Goal: Transaction & Acquisition: Book appointment/travel/reservation

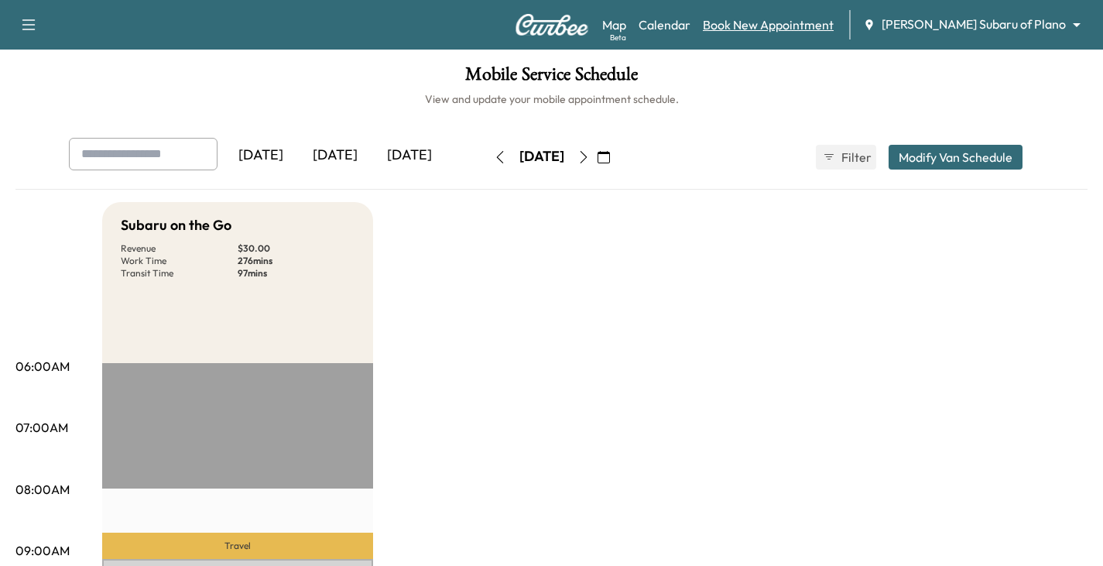
click at [833, 21] on link "Book New Appointment" at bounding box center [768, 24] width 131 height 19
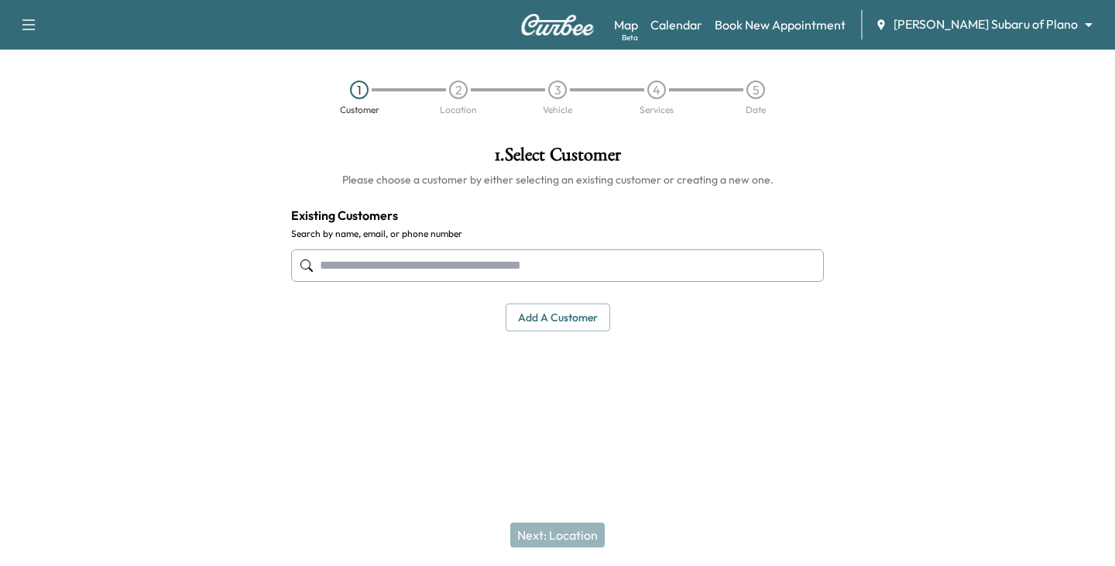
click at [421, 259] on input "text" at bounding box center [557, 265] width 533 height 33
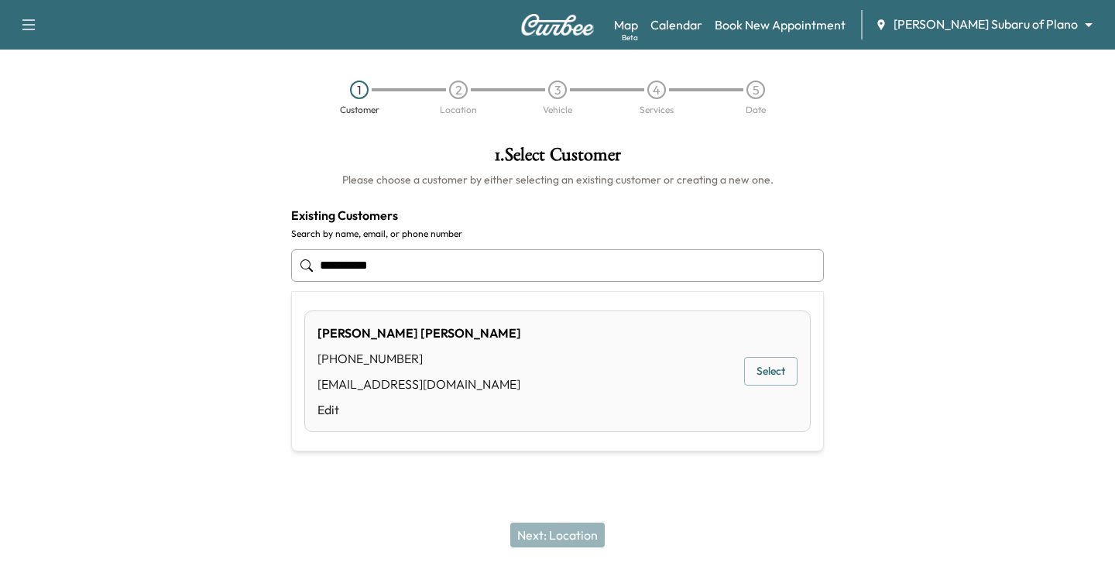
click at [763, 371] on button "Select" at bounding box center [770, 371] width 53 height 29
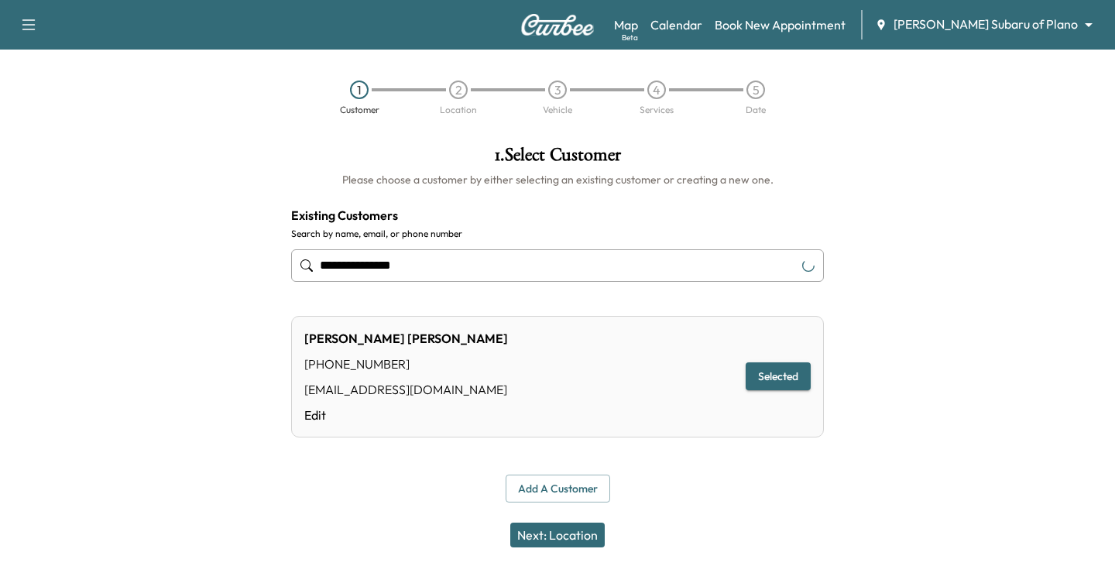
type input "**********"
click at [563, 531] on button "Next: Location" at bounding box center [557, 534] width 94 height 25
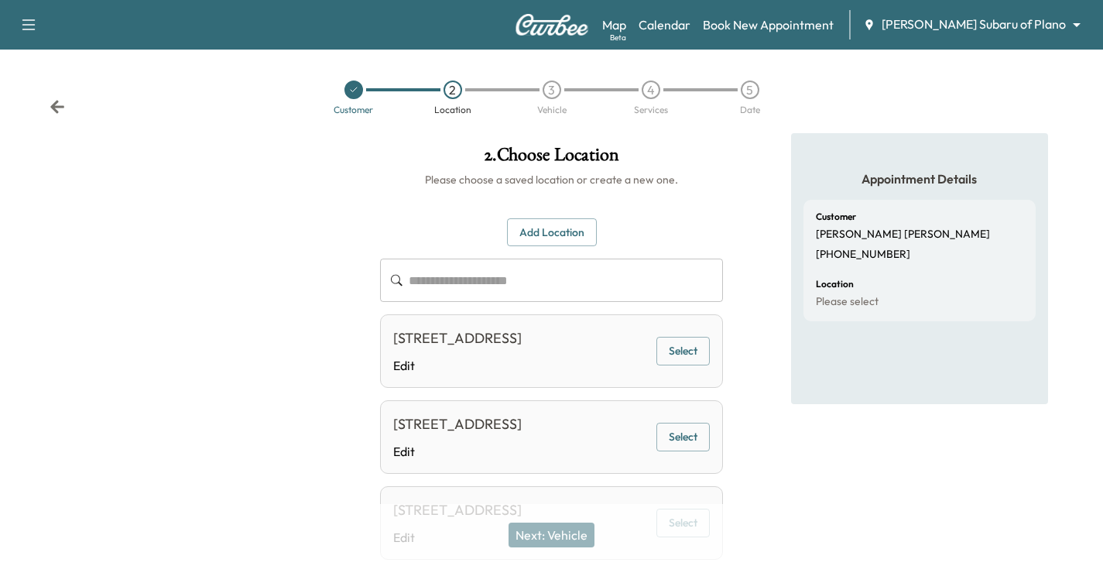
click at [680, 365] on button "Select" at bounding box center [682, 351] width 53 height 29
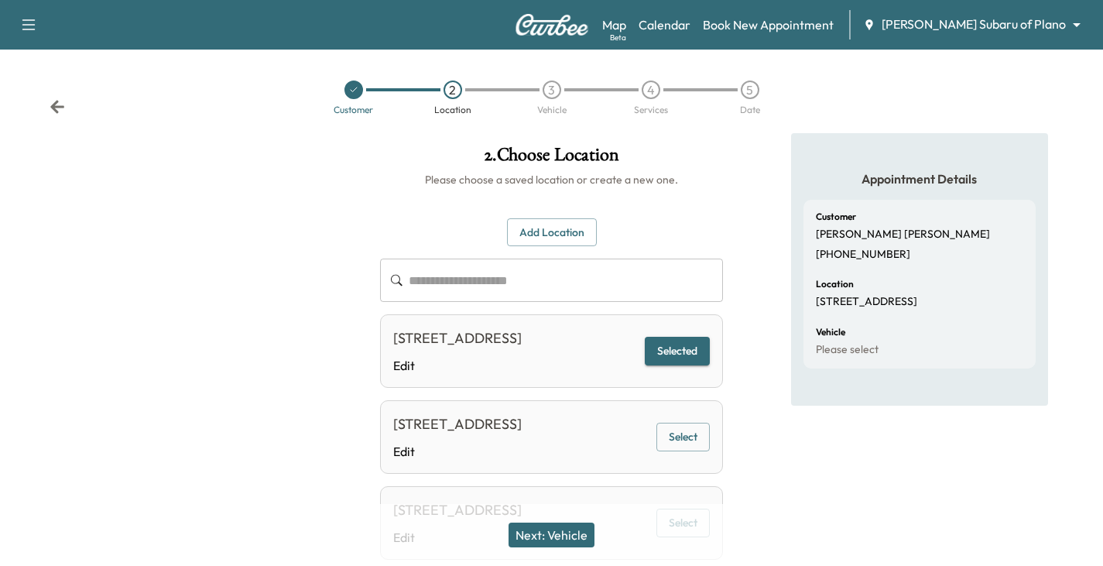
click at [562, 536] on button "Next: Vehicle" at bounding box center [552, 534] width 86 height 25
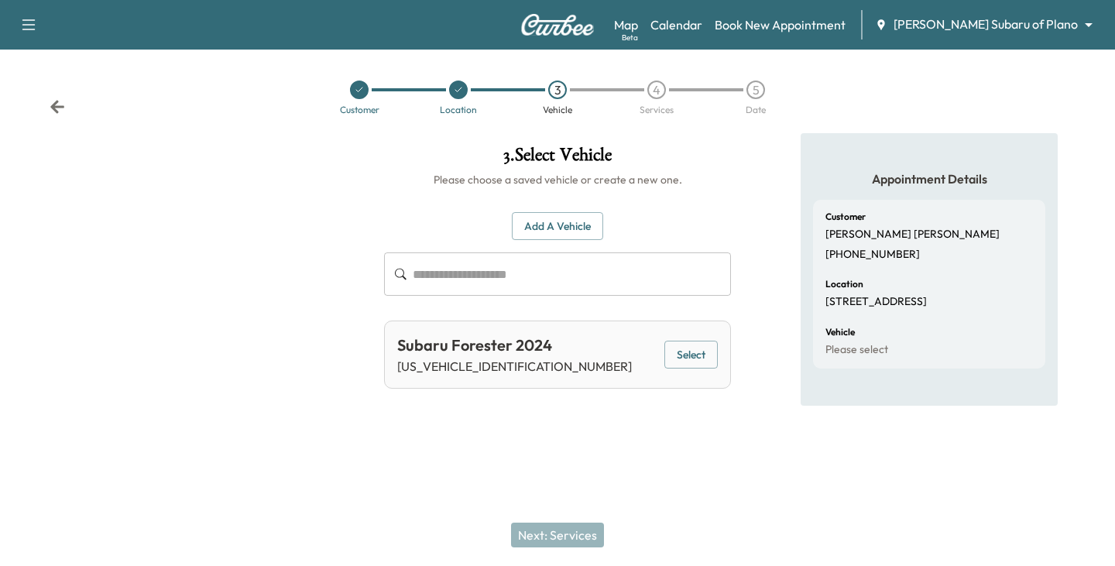
click at [700, 358] on button "Select" at bounding box center [690, 355] width 53 height 29
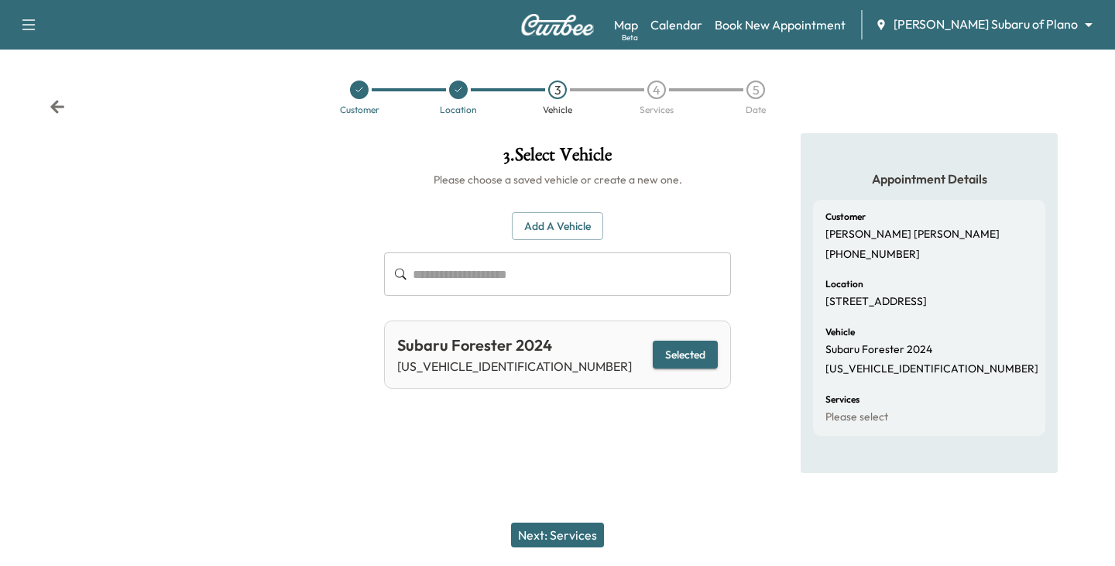
click at [558, 537] on button "Next: Services" at bounding box center [557, 534] width 93 height 25
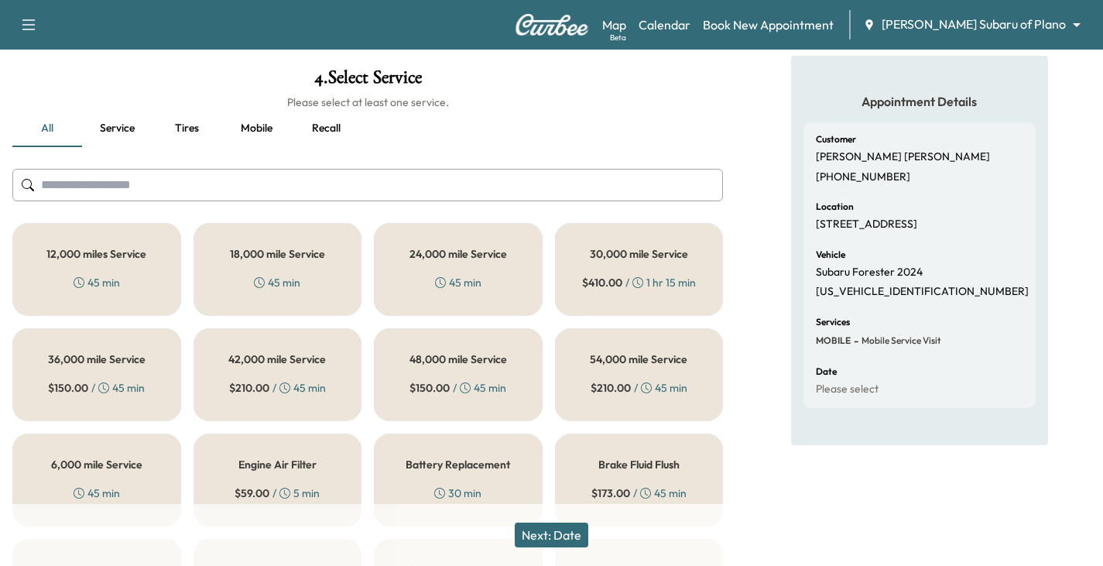
scroll to position [155, 0]
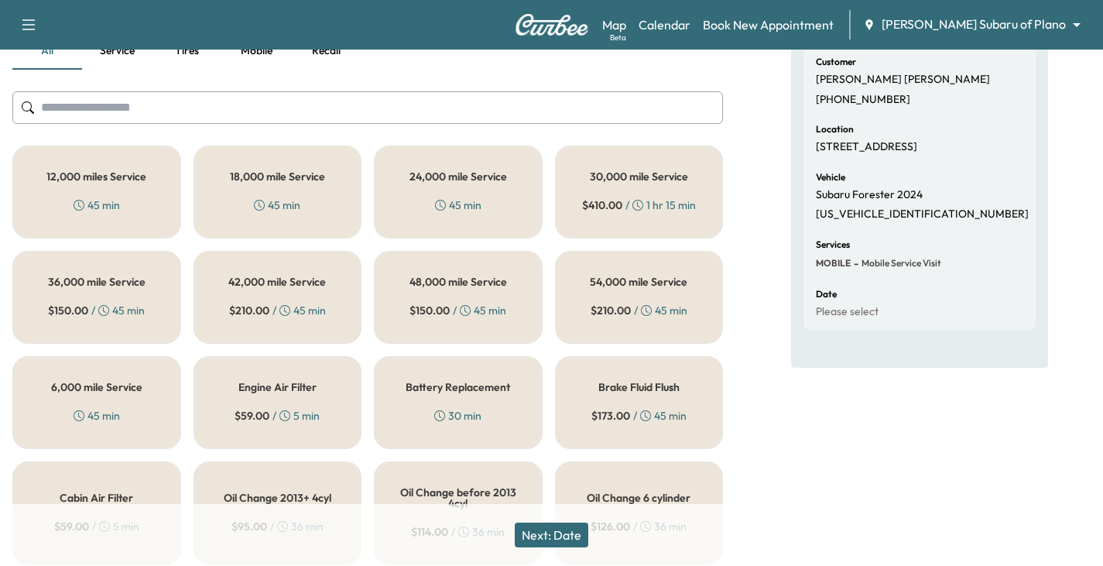
click at [130, 182] on h5 "12,000 miles Service" at bounding box center [96, 176] width 100 height 11
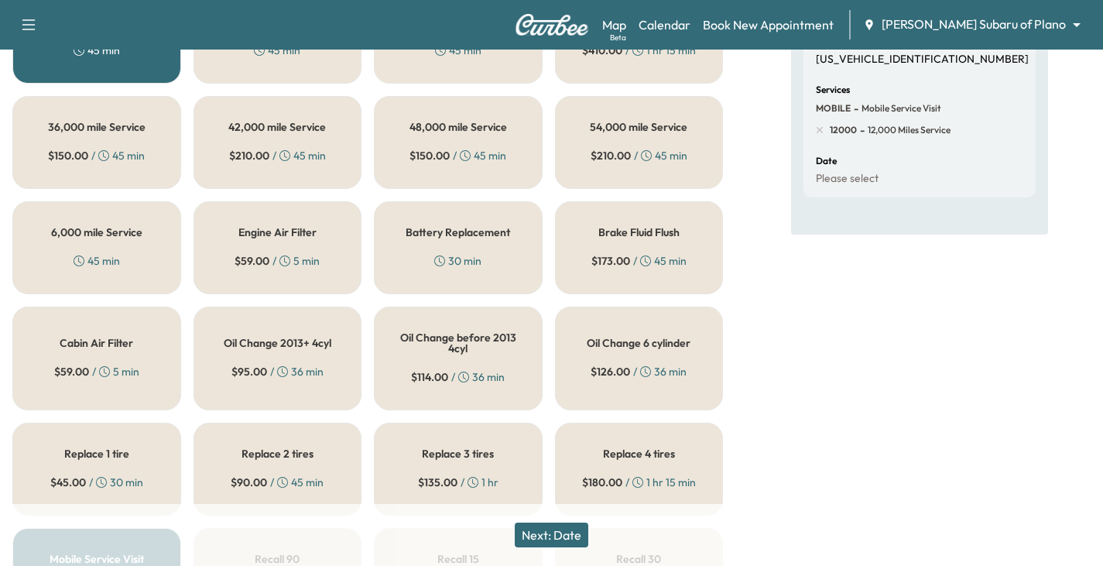
click at [565, 533] on button "Next: Date" at bounding box center [552, 534] width 74 height 25
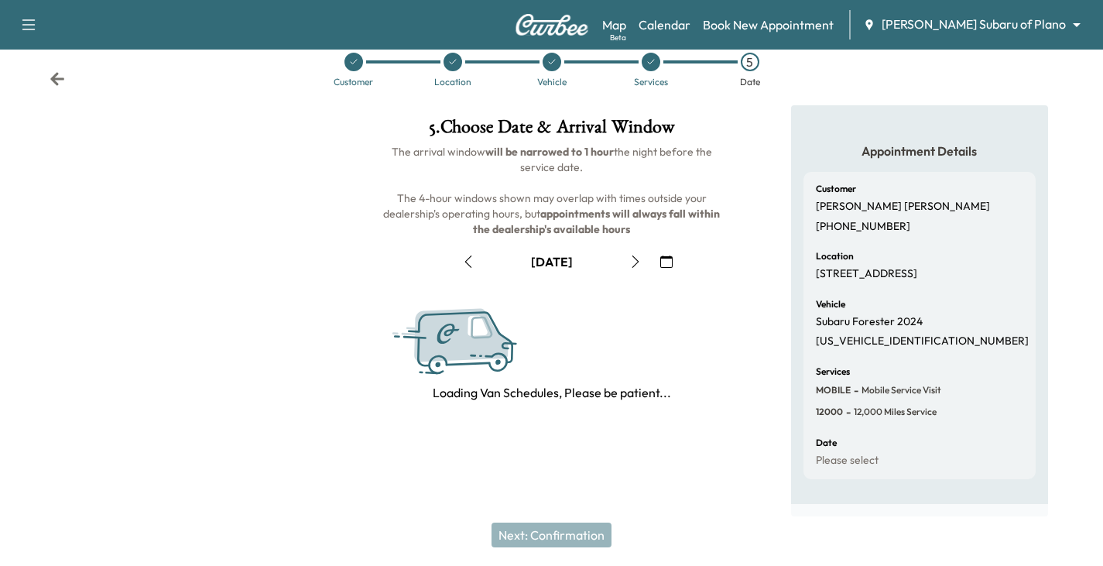
scroll to position [209, 0]
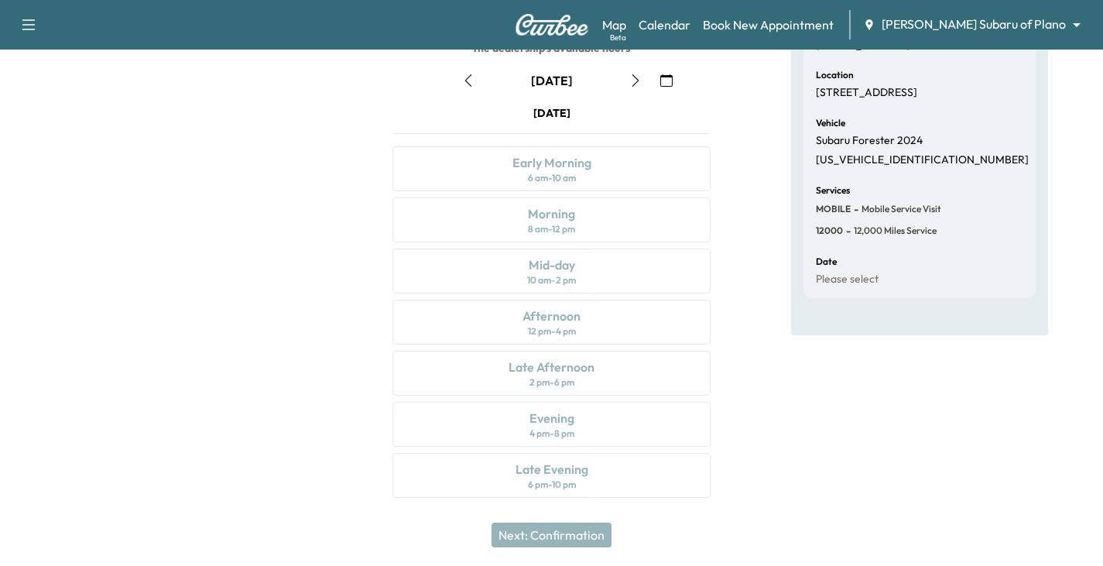
click at [632, 87] on button "button" at bounding box center [635, 80] width 26 height 25
click at [547, 327] on div "12 pm - 4 pm" at bounding box center [552, 331] width 48 height 12
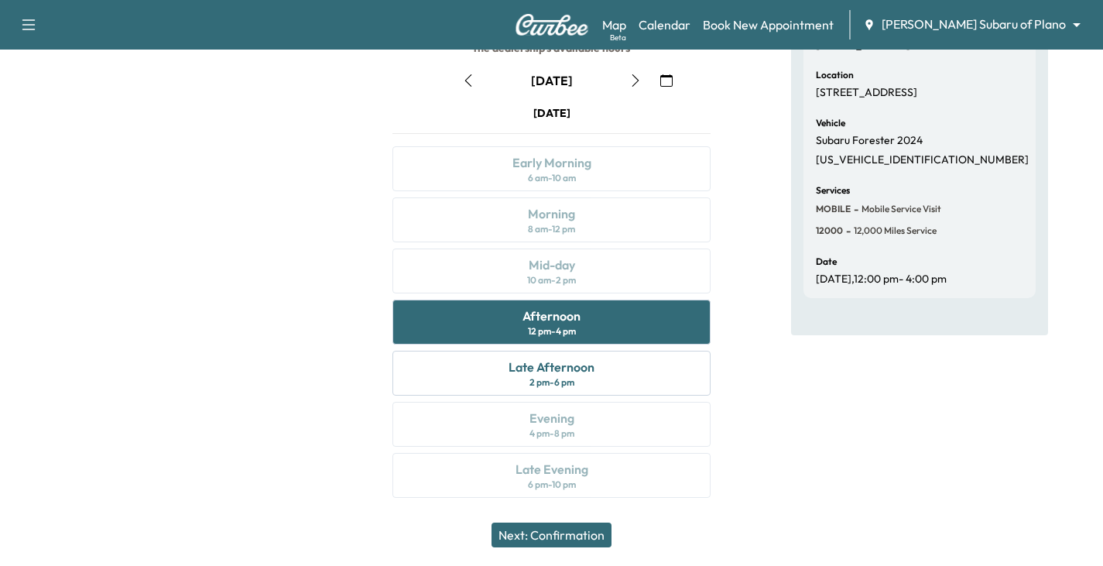
click at [564, 541] on button "Next: Confirmation" at bounding box center [552, 534] width 120 height 25
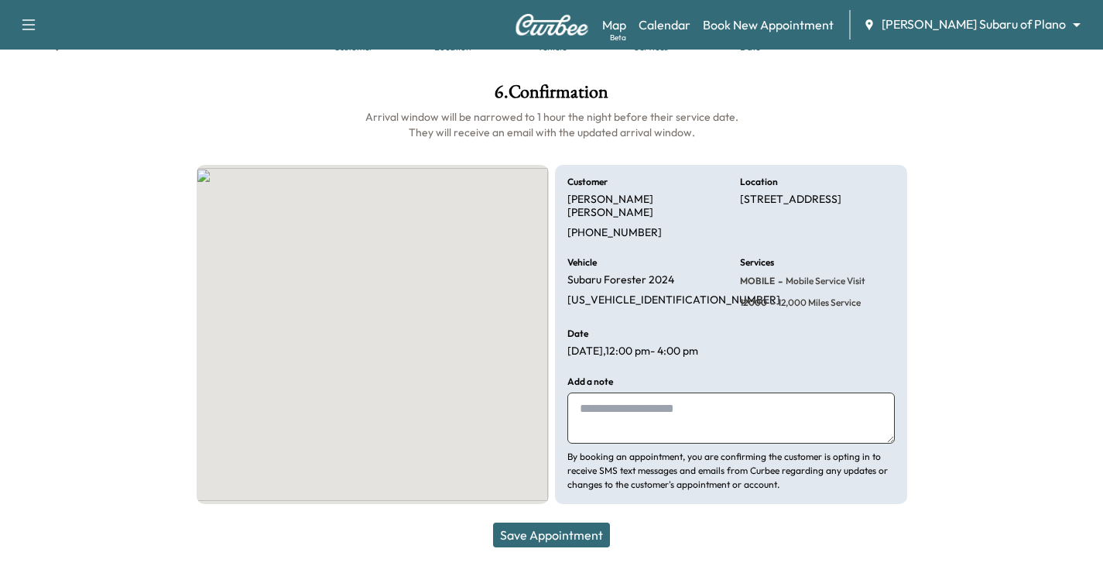
scroll to position [57, 0]
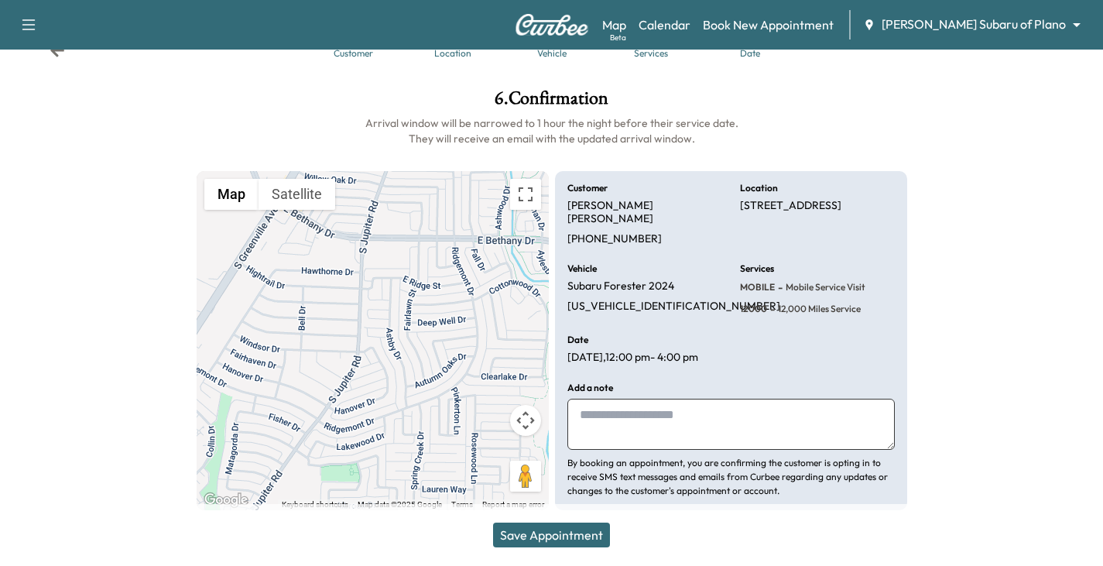
click at [556, 534] on button "Save Appointment" at bounding box center [551, 534] width 117 height 25
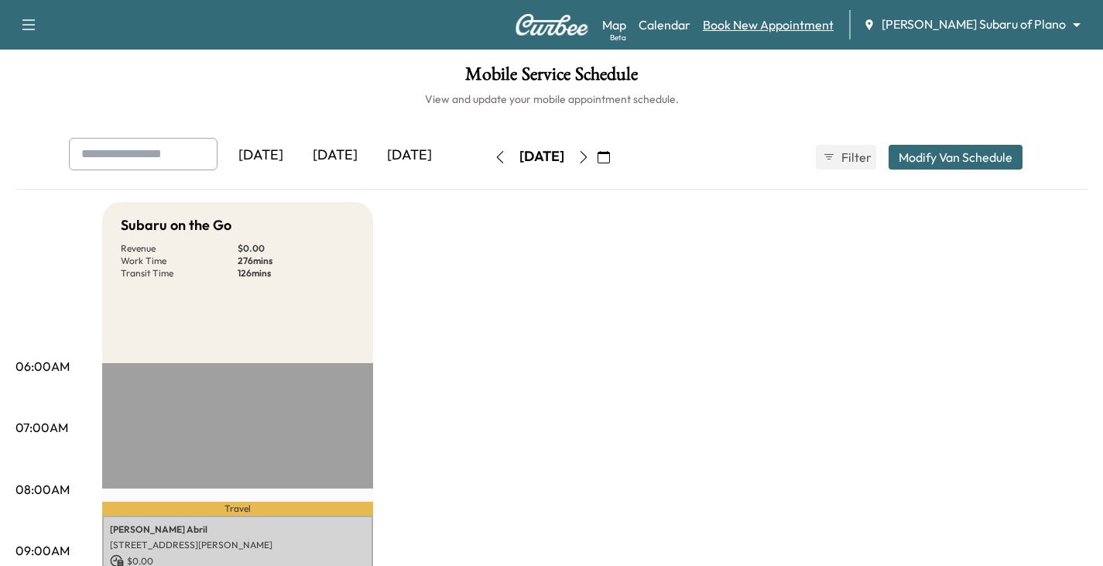
click at [806, 30] on link "Book New Appointment" at bounding box center [768, 24] width 131 height 19
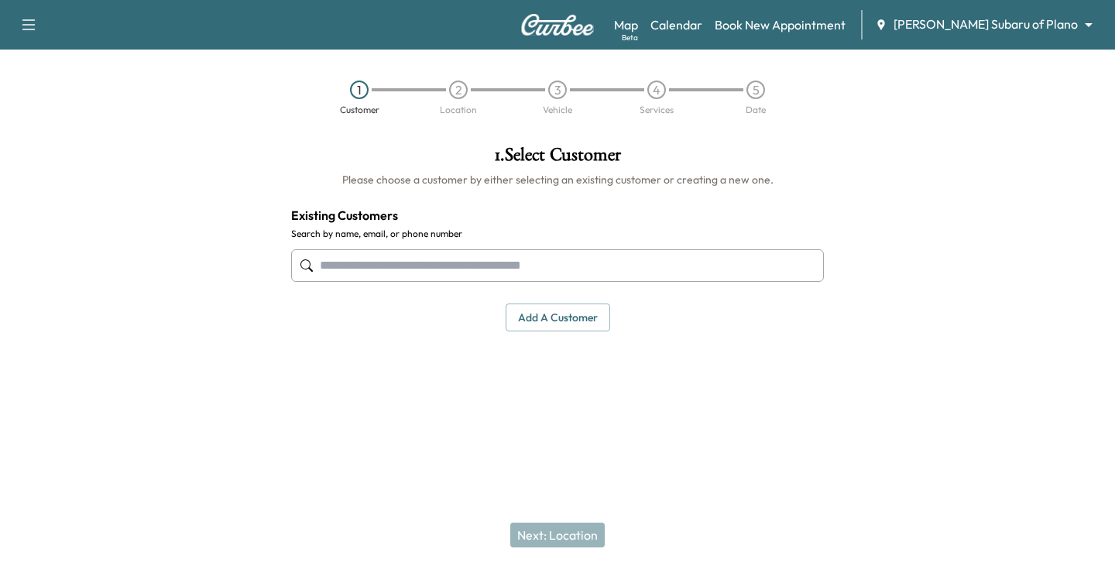
click at [351, 266] on input "text" at bounding box center [557, 265] width 533 height 33
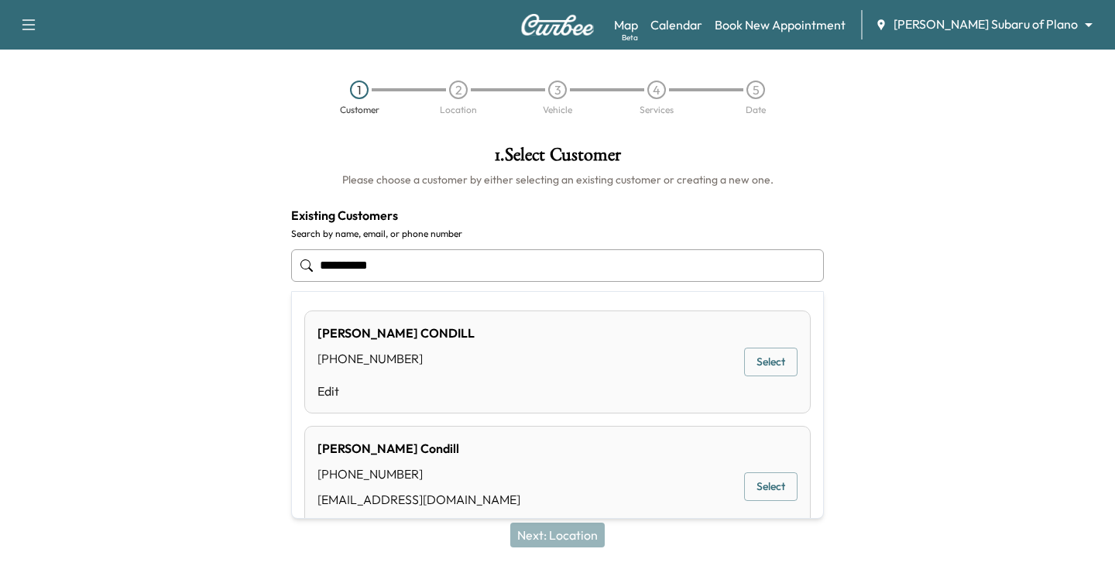
click at [769, 368] on button "Select" at bounding box center [770, 362] width 53 height 29
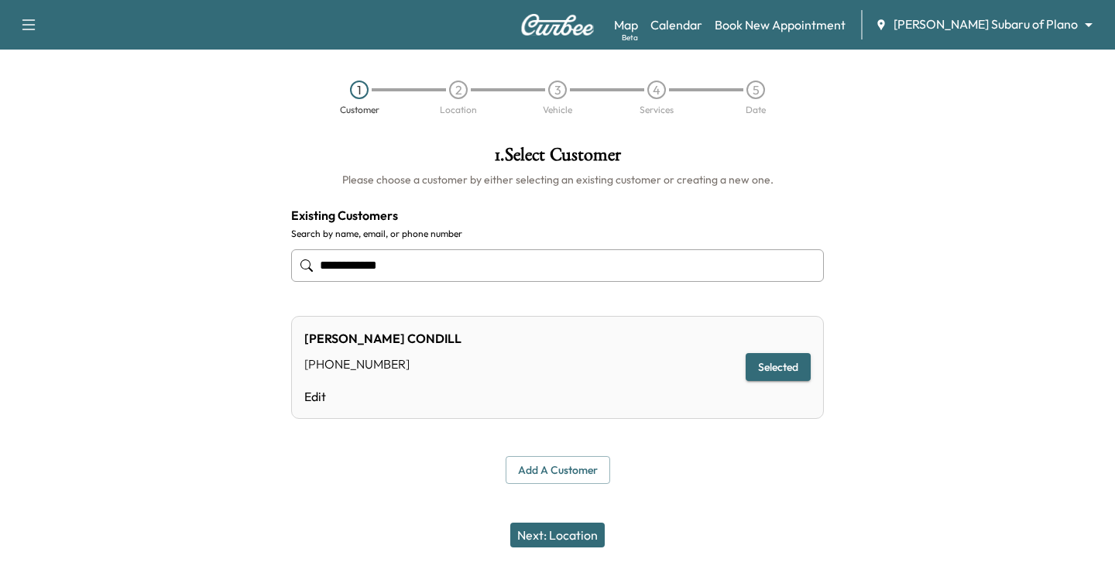
type input "**********"
drag, startPoint x: 786, startPoint y: 373, endPoint x: 776, endPoint y: 378, distance: 11.8
click at [784, 375] on button "Selected" at bounding box center [777, 367] width 65 height 29
click at [552, 536] on button "Next: Location" at bounding box center [557, 534] width 94 height 25
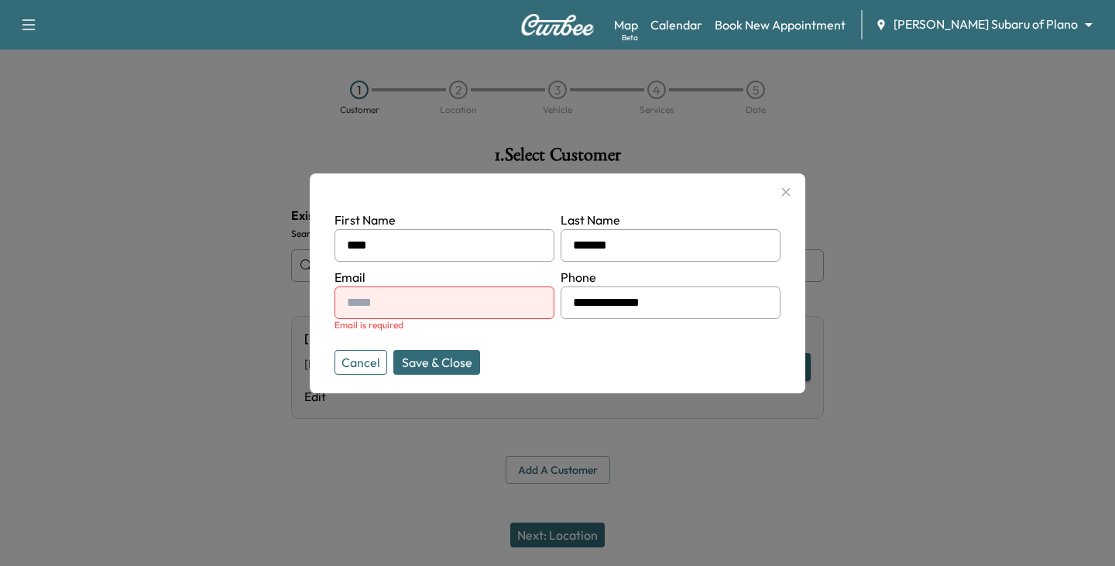
click at [412, 297] on input "text" at bounding box center [444, 302] width 220 height 33
paste input "**********"
type input "**********"
click at [428, 358] on button "Save & Close" at bounding box center [436, 362] width 87 height 25
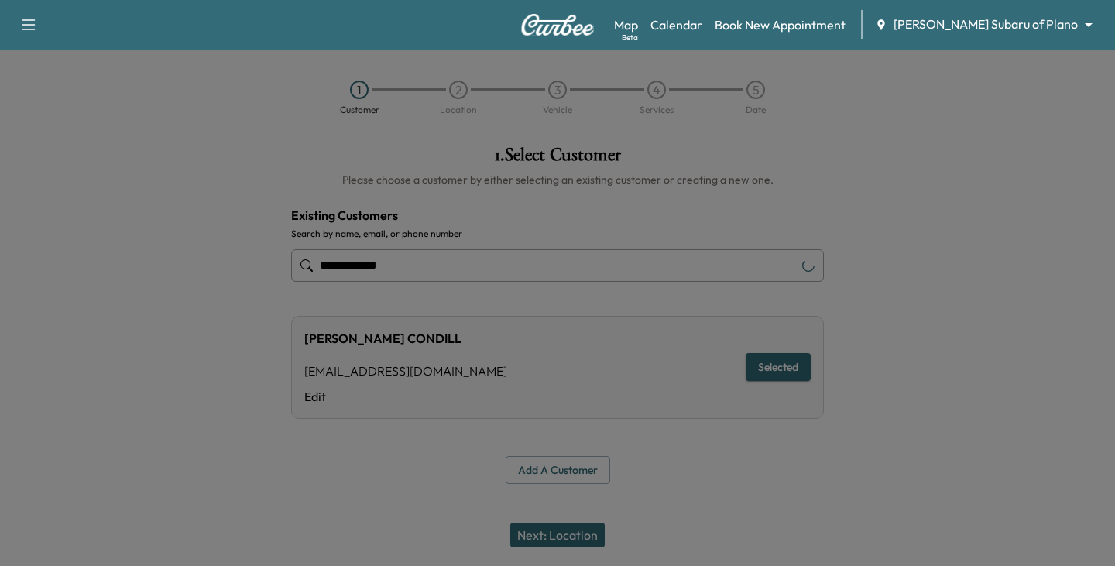
click at [441, 358] on div "DAWN CONDILL [EMAIL_ADDRESS][DOMAIN_NAME] Edit Selected" at bounding box center [557, 367] width 533 height 103
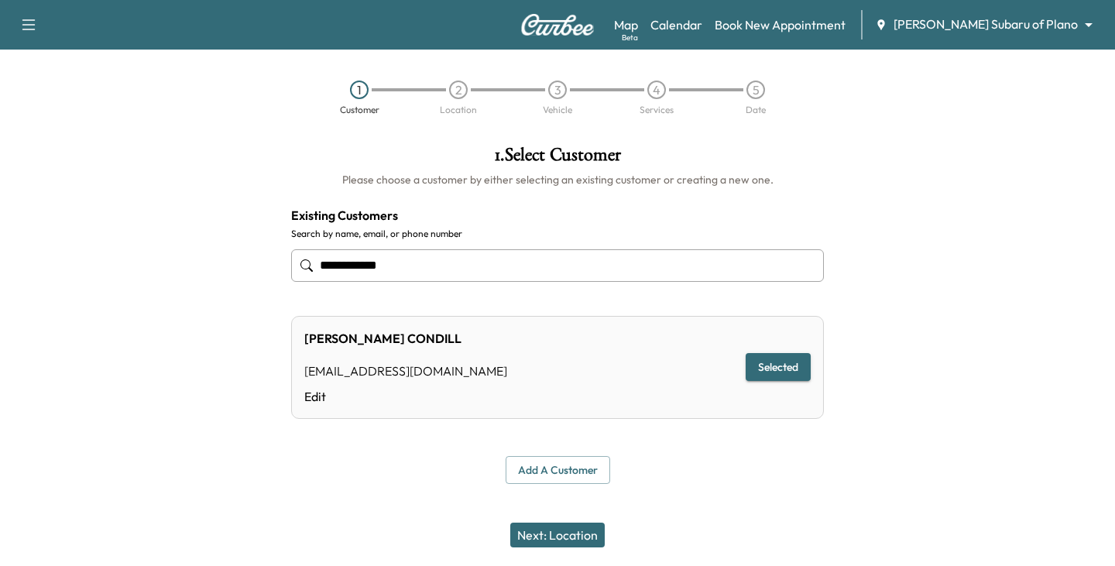
click at [571, 534] on button "Next: Location" at bounding box center [557, 534] width 94 height 25
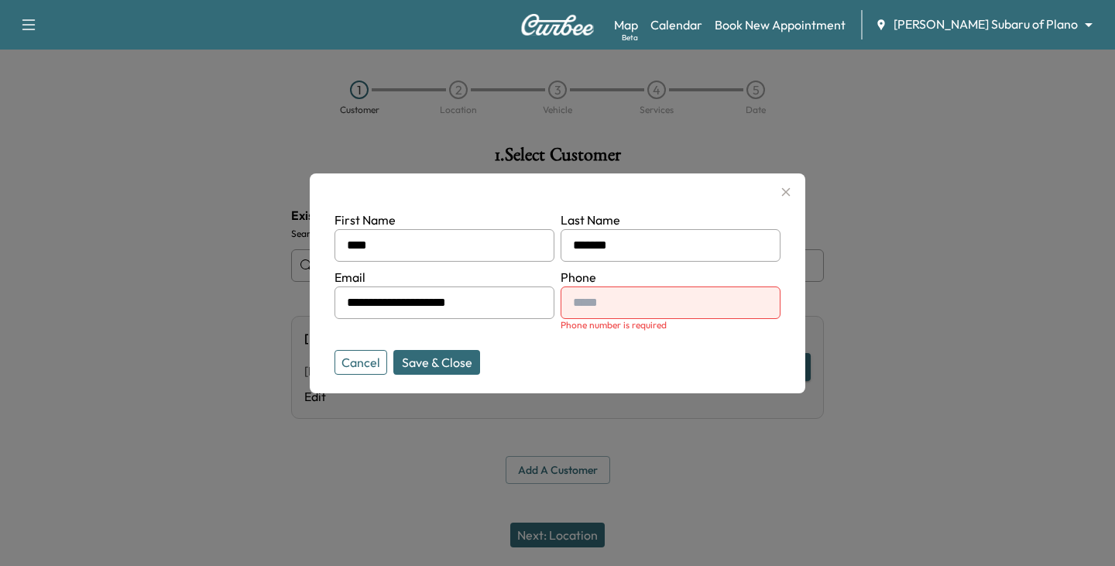
click at [598, 310] on input "text" at bounding box center [670, 302] width 220 height 33
type input "**********"
click at [429, 359] on button "Save & Close" at bounding box center [436, 362] width 87 height 25
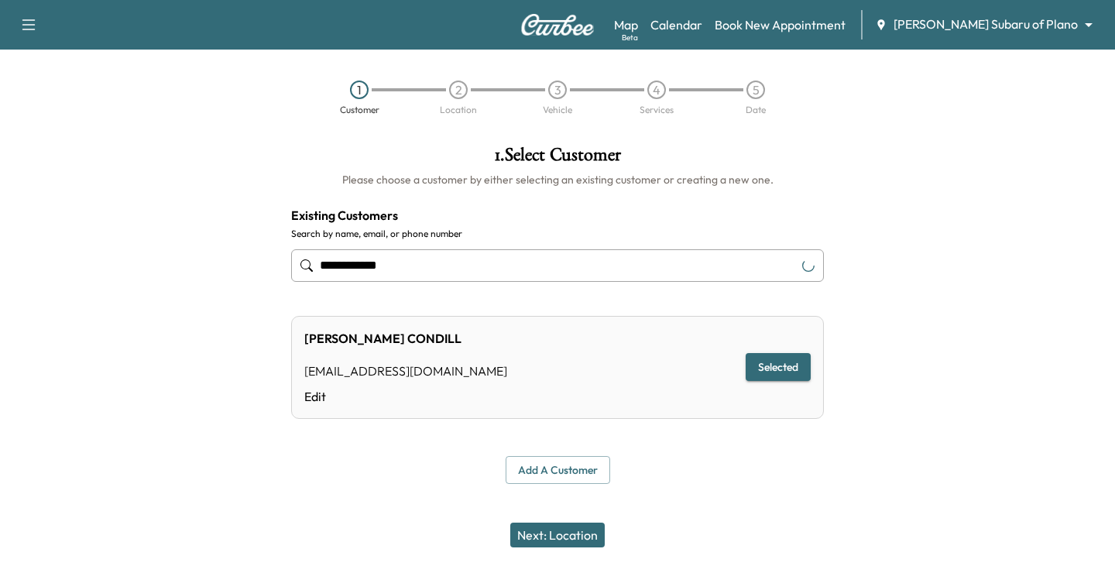
click at [571, 533] on button "Next: Location" at bounding box center [557, 534] width 94 height 25
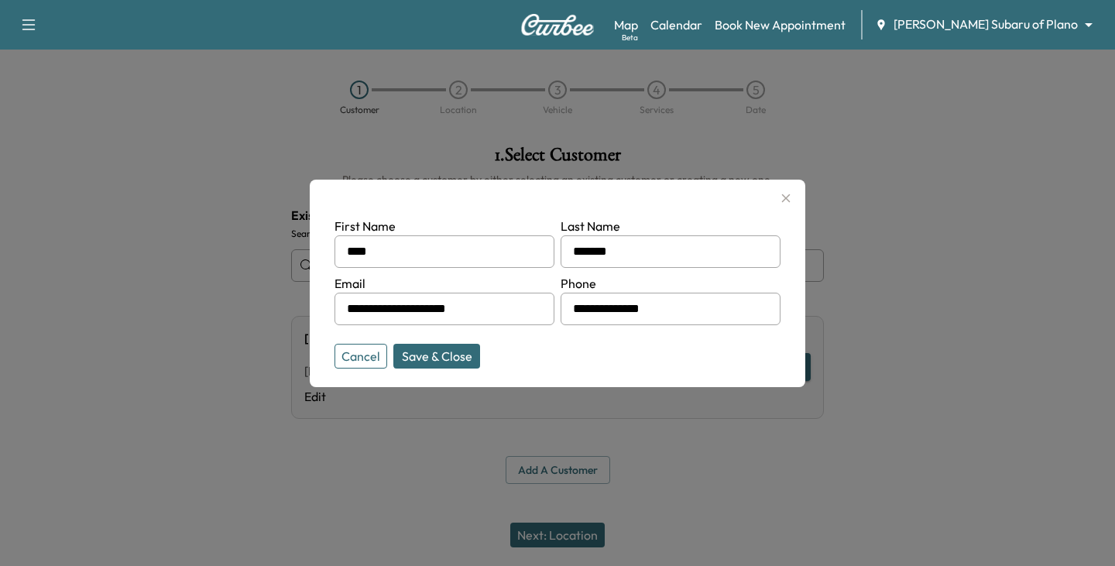
click at [444, 361] on button "Save & Close" at bounding box center [436, 356] width 87 height 25
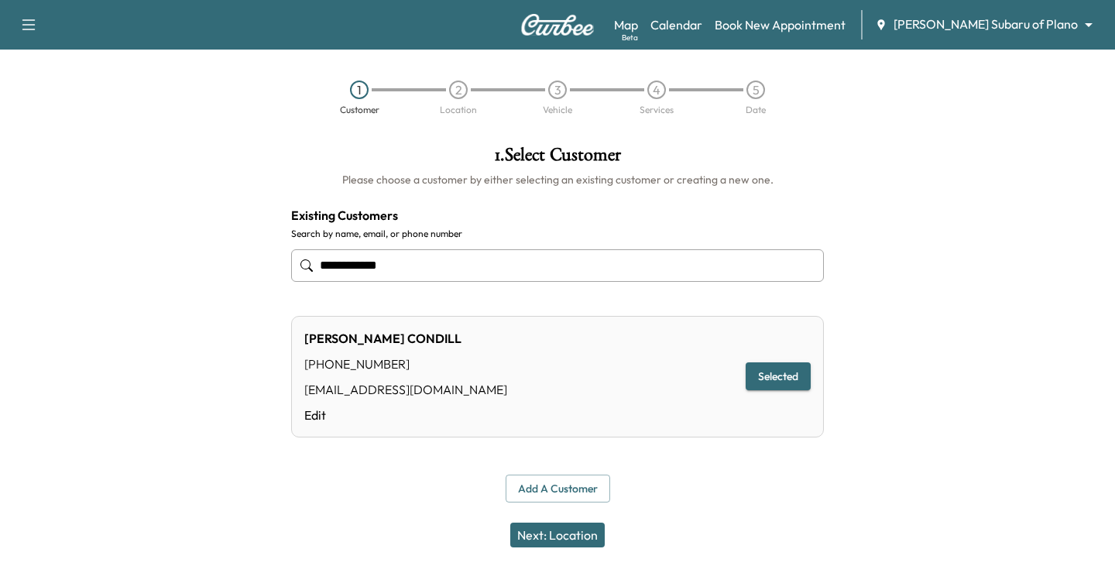
click at [567, 533] on button "Next: Location" at bounding box center [557, 534] width 94 height 25
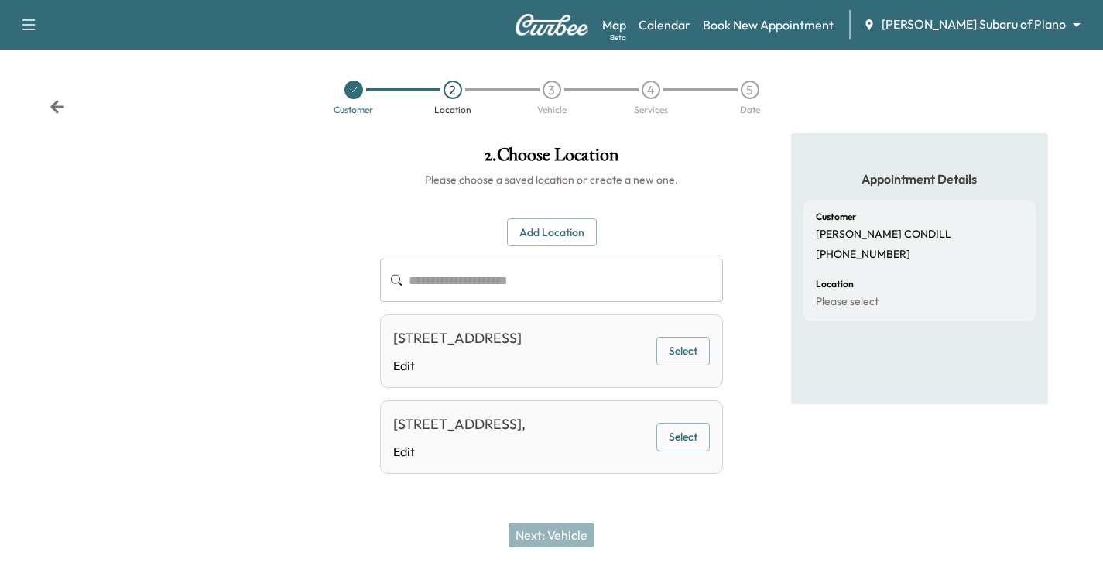
click at [538, 238] on button "Add Location" at bounding box center [552, 232] width 90 height 29
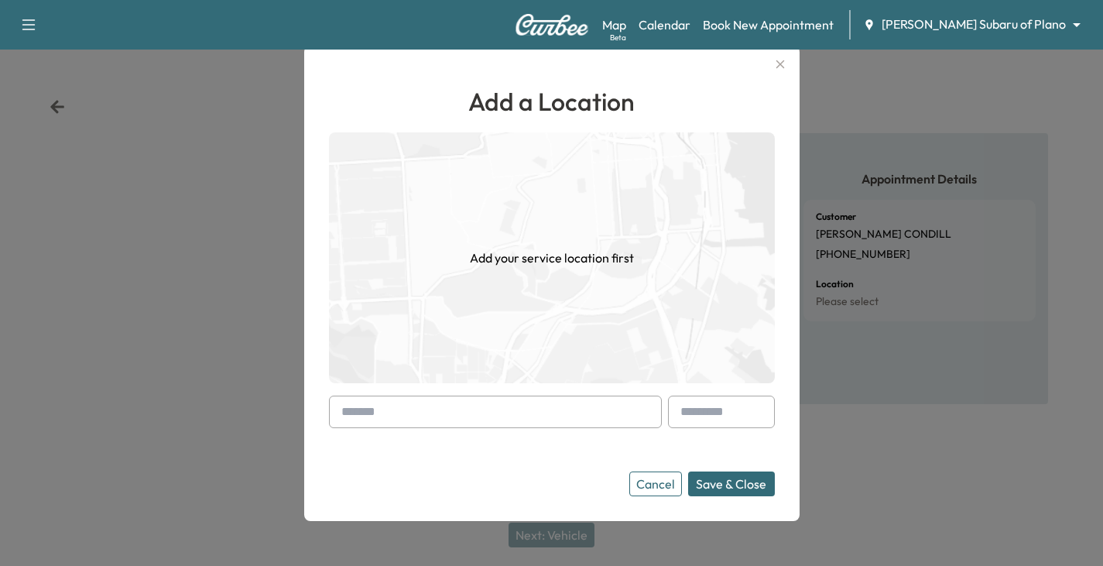
click at [388, 418] on input "text" at bounding box center [495, 412] width 333 height 33
paste input "**********"
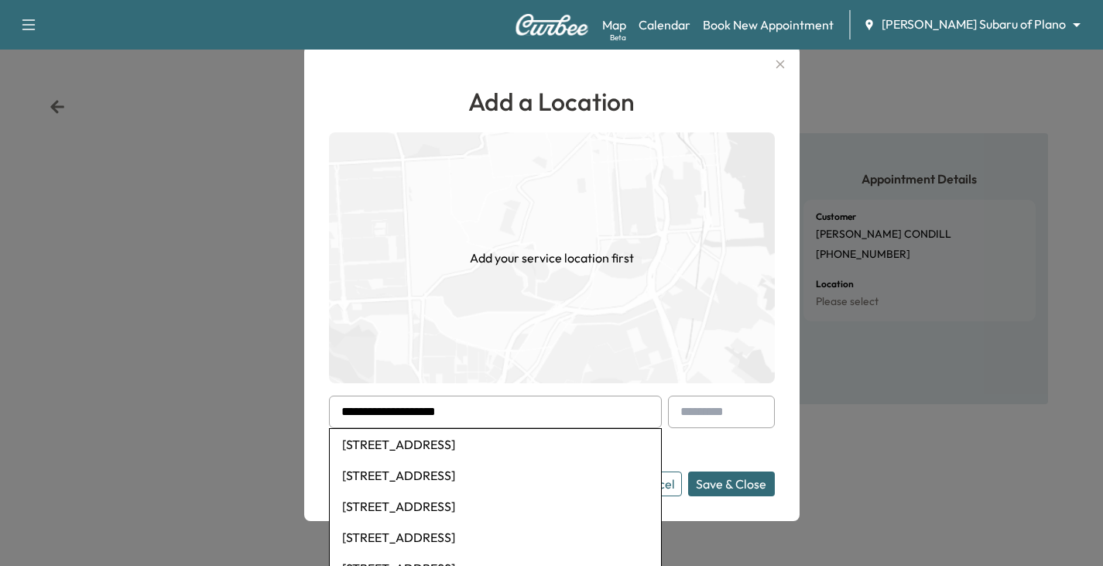
click at [452, 445] on li "[STREET_ADDRESS]" at bounding box center [495, 444] width 331 height 31
type input "**********"
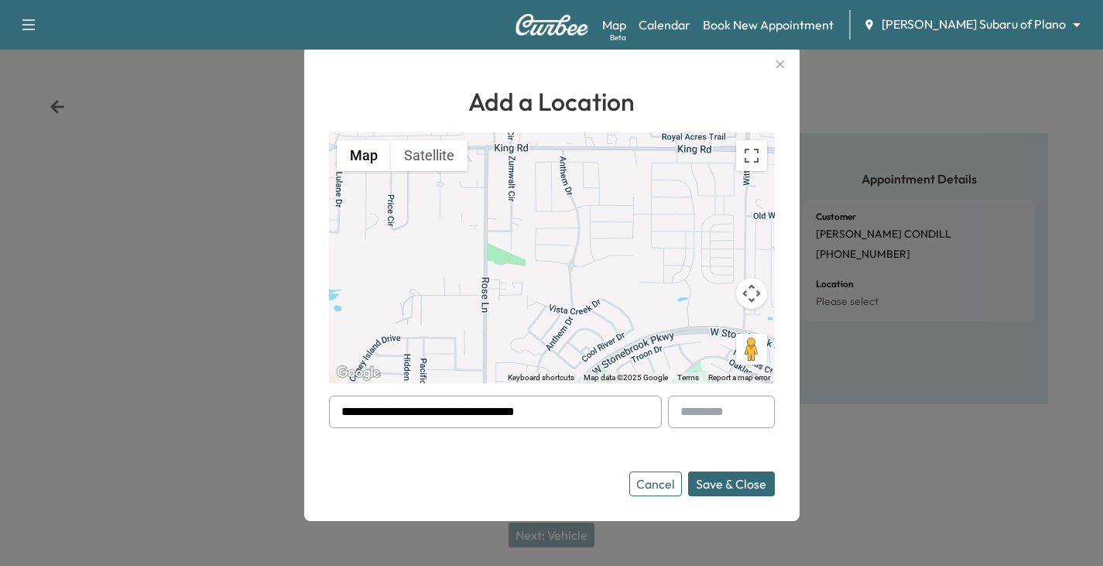
click at [720, 482] on button "Save & Close" at bounding box center [731, 483] width 87 height 25
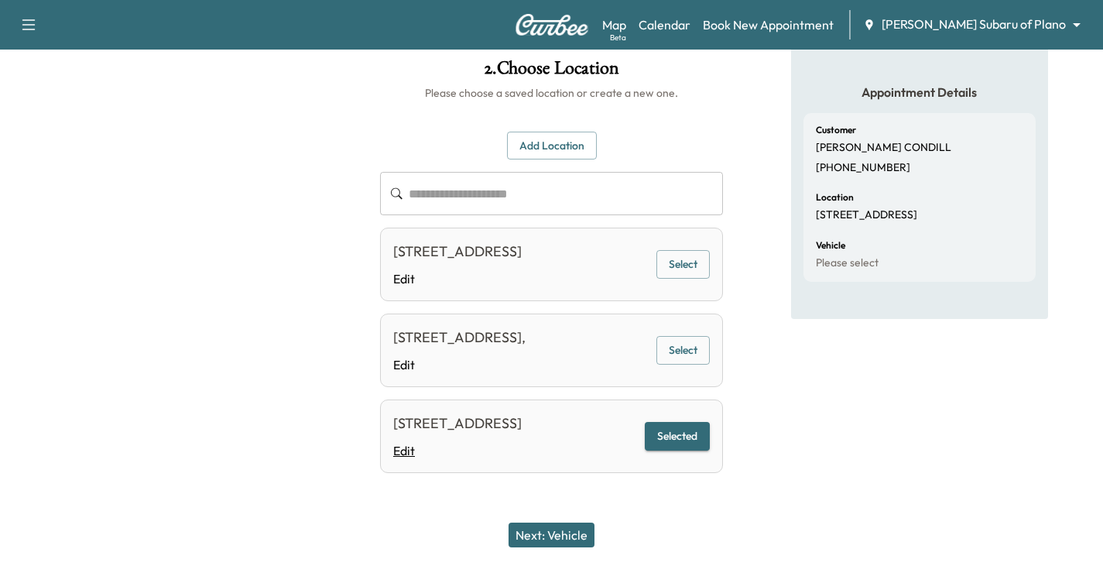
scroll to position [152, 0]
click at [571, 534] on button "Next: Vehicle" at bounding box center [552, 534] width 86 height 25
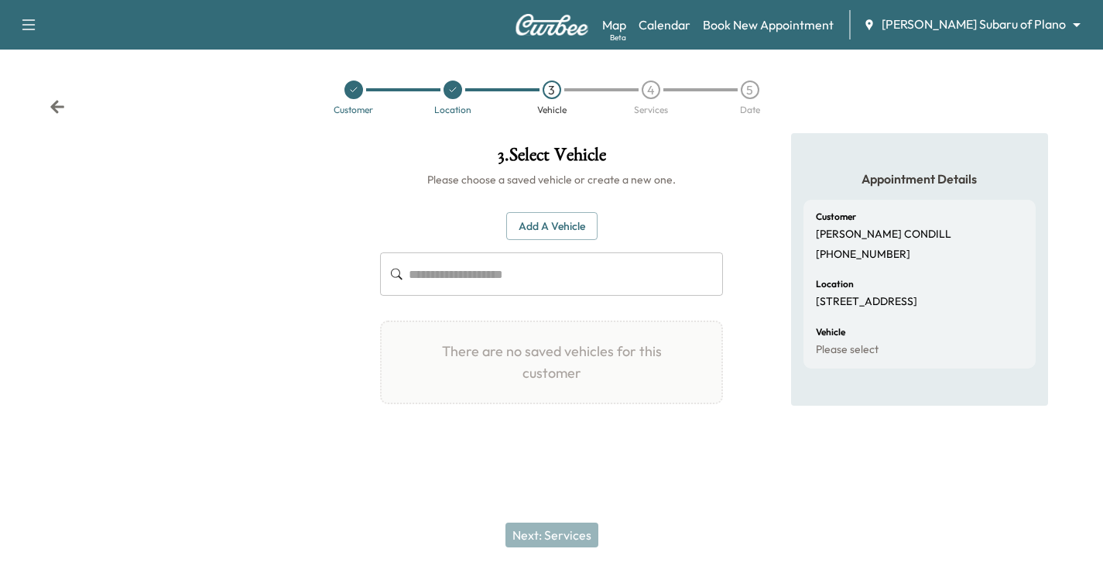
scroll to position [0, 0]
click at [558, 231] on button "Add a Vehicle" at bounding box center [557, 226] width 91 height 29
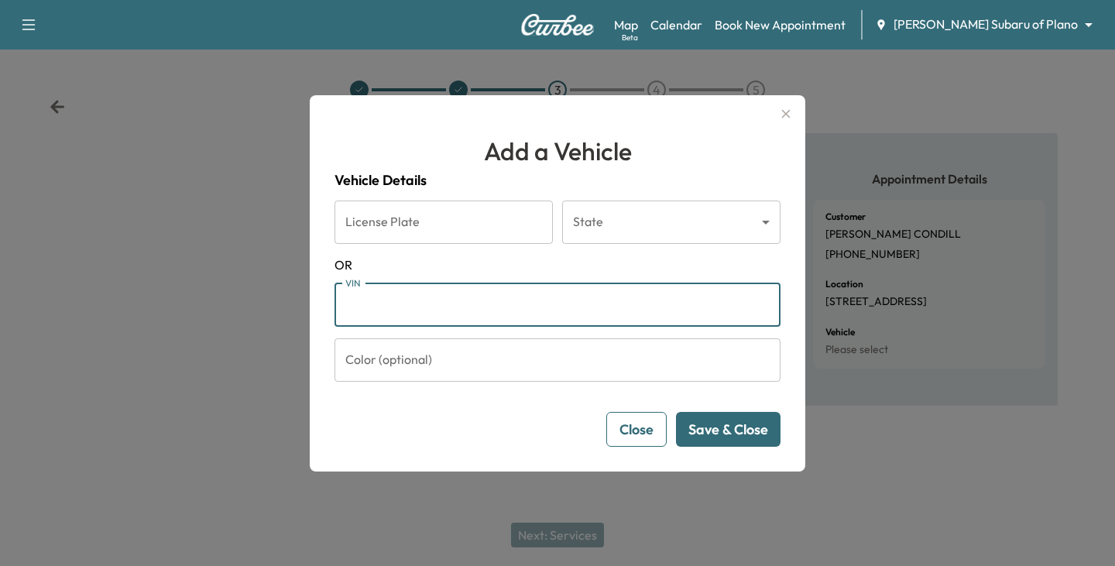
click at [360, 309] on input "VIN" at bounding box center [557, 304] width 446 height 43
paste input "**********"
type input "**********"
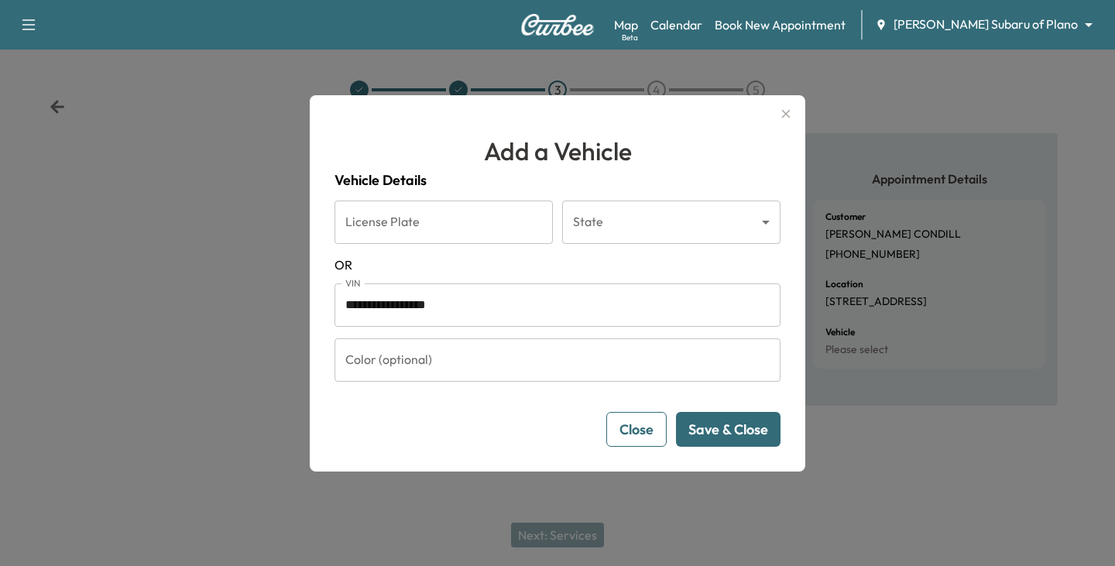
click at [738, 432] on button "Save & Close" at bounding box center [728, 429] width 104 height 35
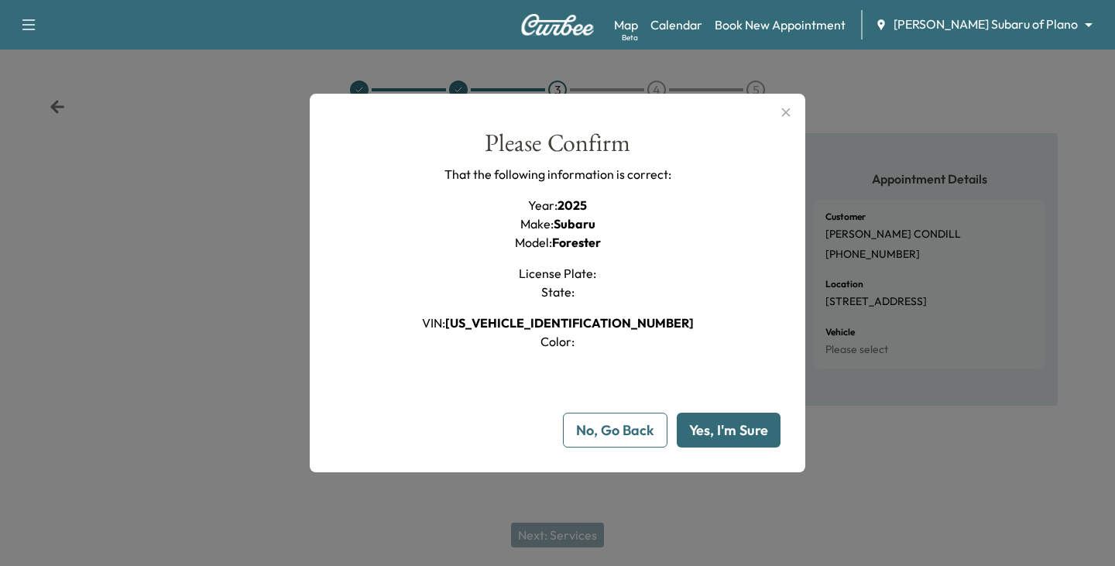
click at [718, 430] on button "Yes, I'm Sure" at bounding box center [729, 430] width 104 height 35
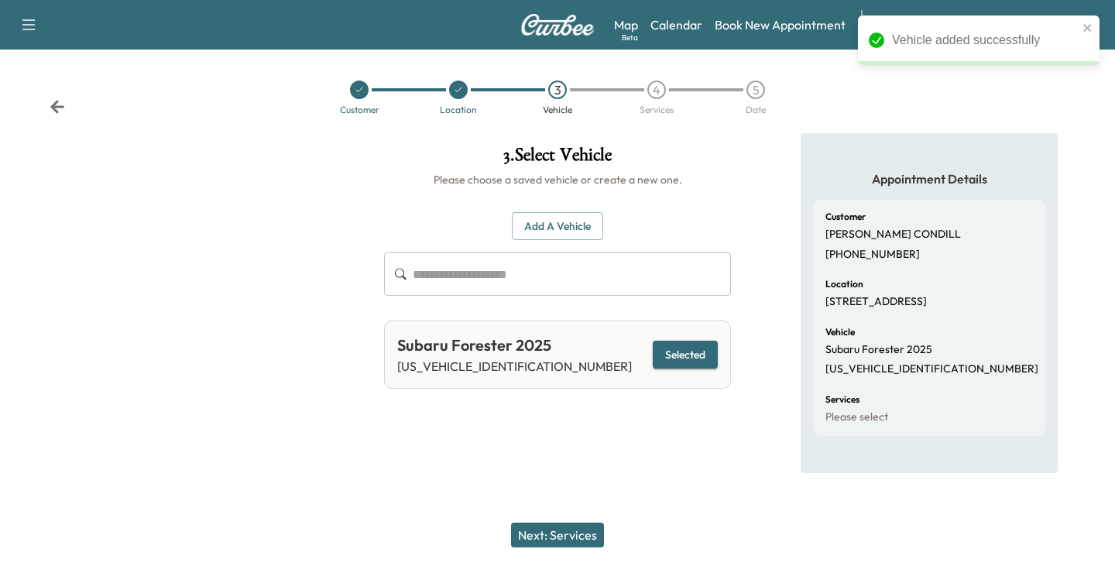
click at [577, 532] on button "Next: Services" at bounding box center [557, 534] width 93 height 25
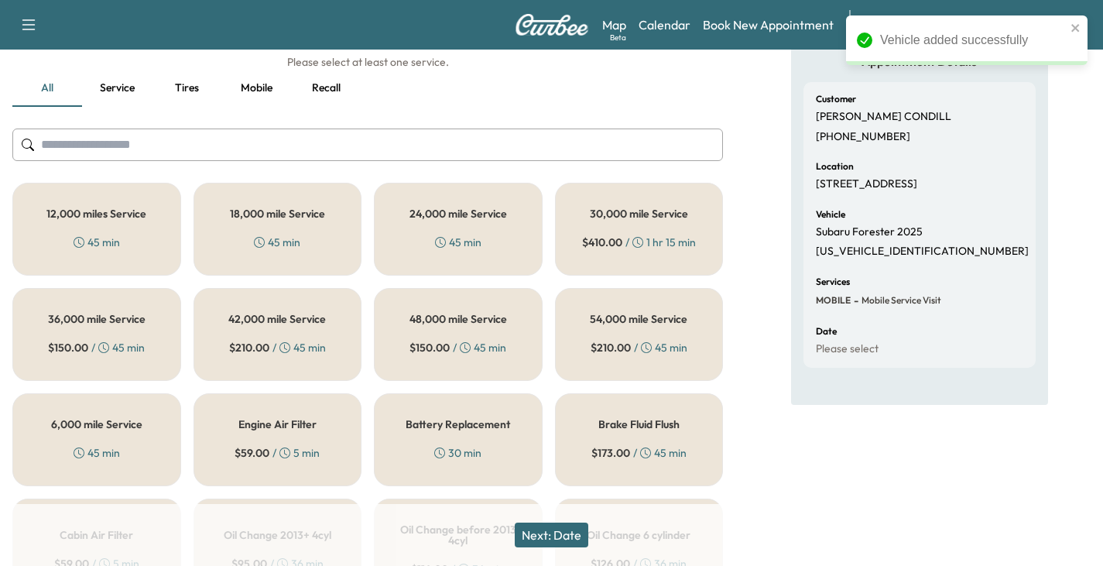
scroll to position [155, 0]
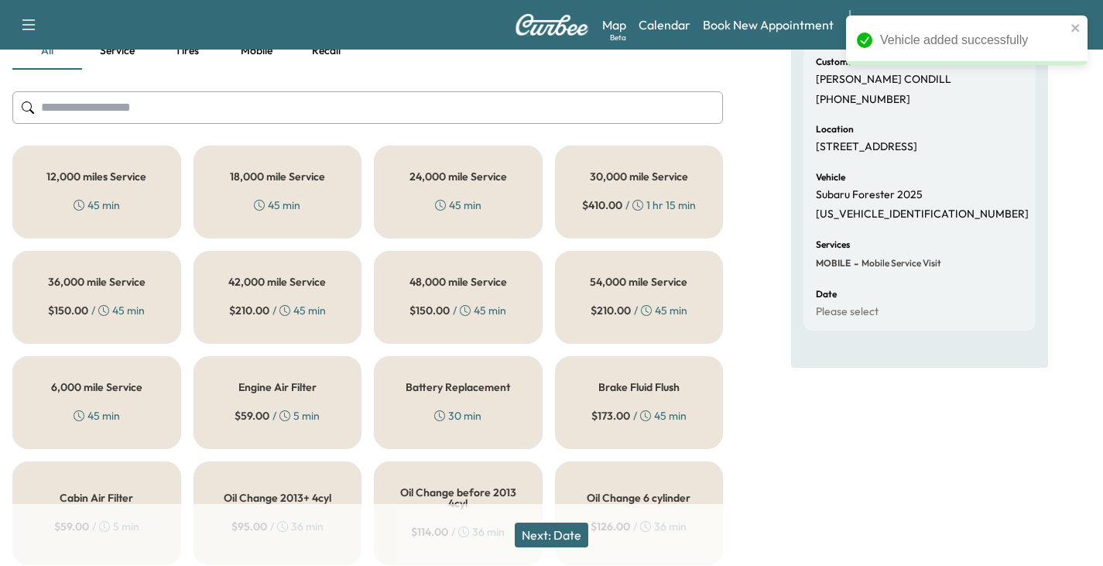
click at [91, 379] on div "6,000 mile Service 45 min" at bounding box center [96, 402] width 169 height 93
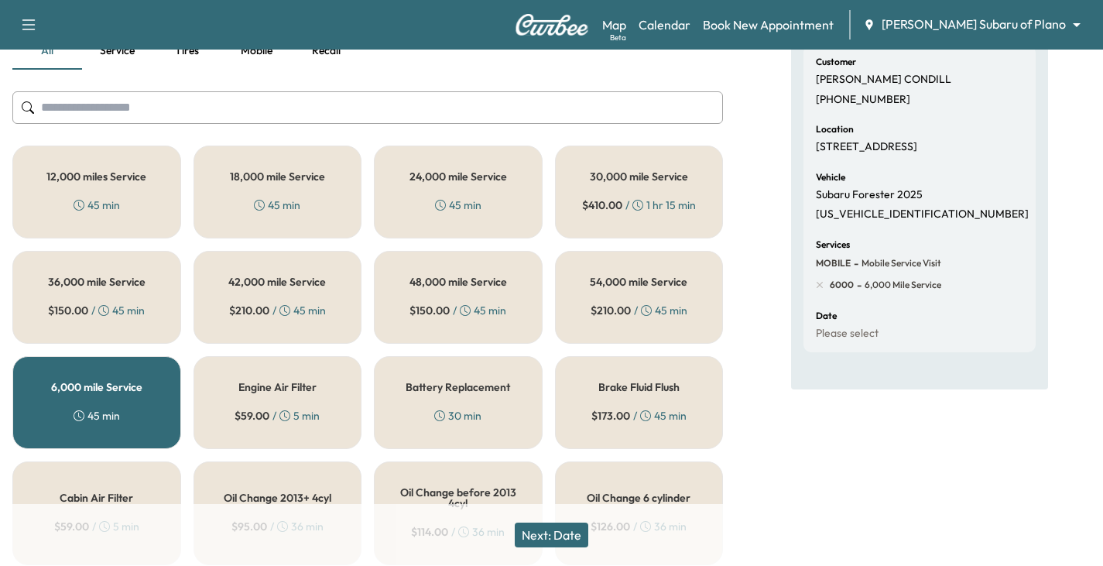
click at [558, 529] on button "Next: Date" at bounding box center [552, 534] width 74 height 25
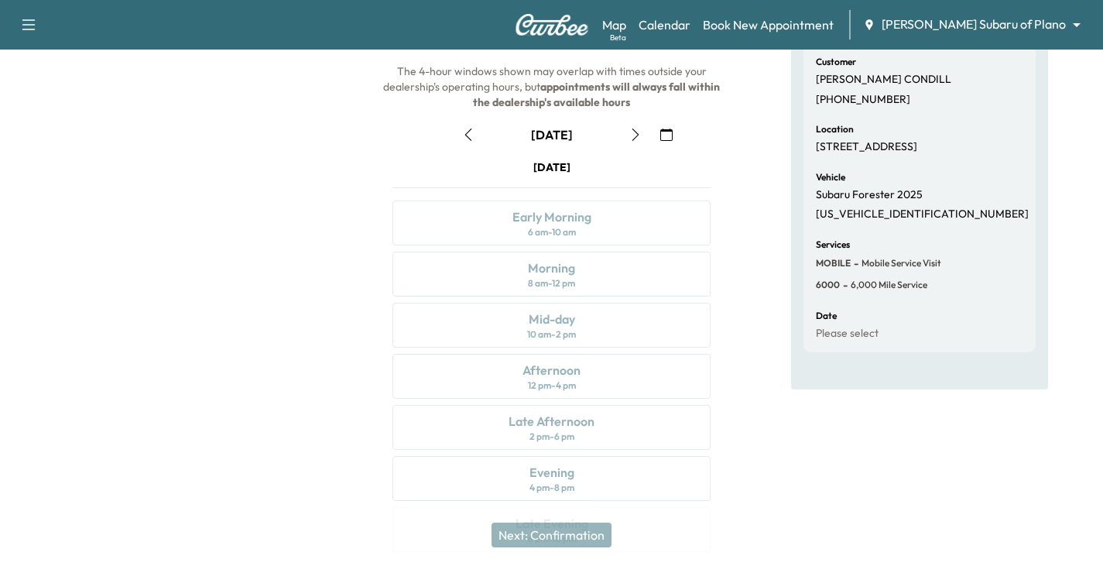
click at [637, 129] on icon "button" at bounding box center [635, 134] width 12 height 12
click at [641, 128] on icon "button" at bounding box center [635, 134] width 12 height 12
click at [632, 128] on icon "button" at bounding box center [635, 134] width 12 height 12
click at [632, 133] on icon "button" at bounding box center [635, 134] width 12 height 12
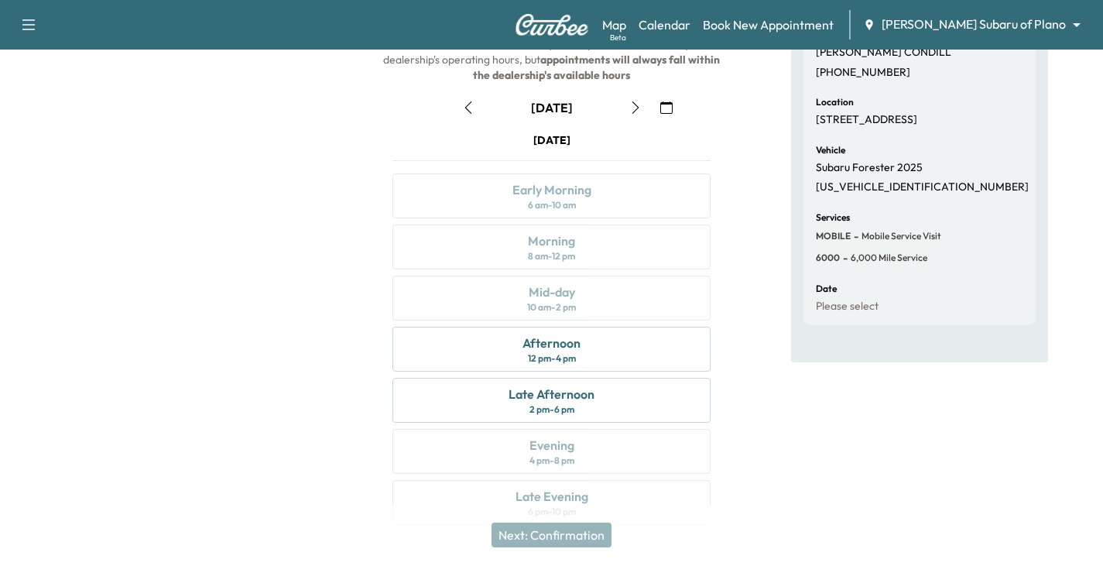
scroll to position [209, 0]
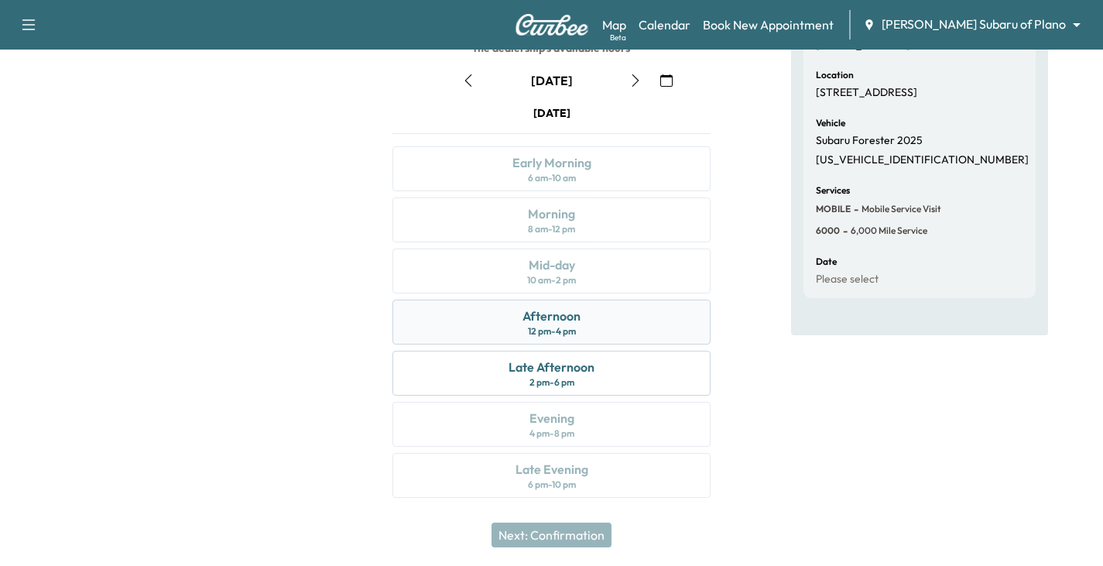
click at [577, 318] on div "Afternoon" at bounding box center [551, 316] width 58 height 19
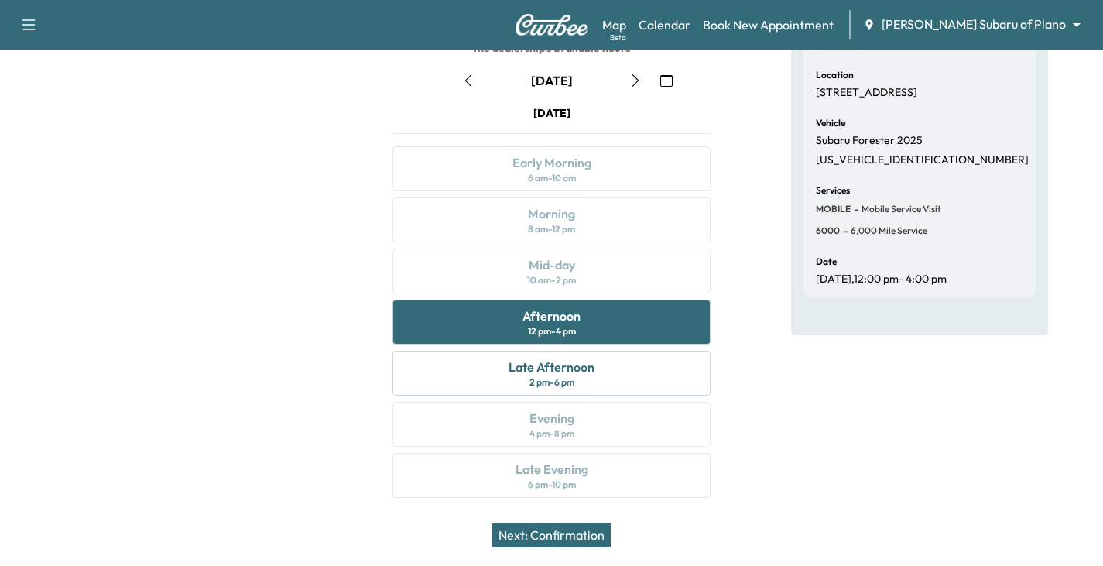
click at [570, 529] on button "Next: Confirmation" at bounding box center [552, 534] width 120 height 25
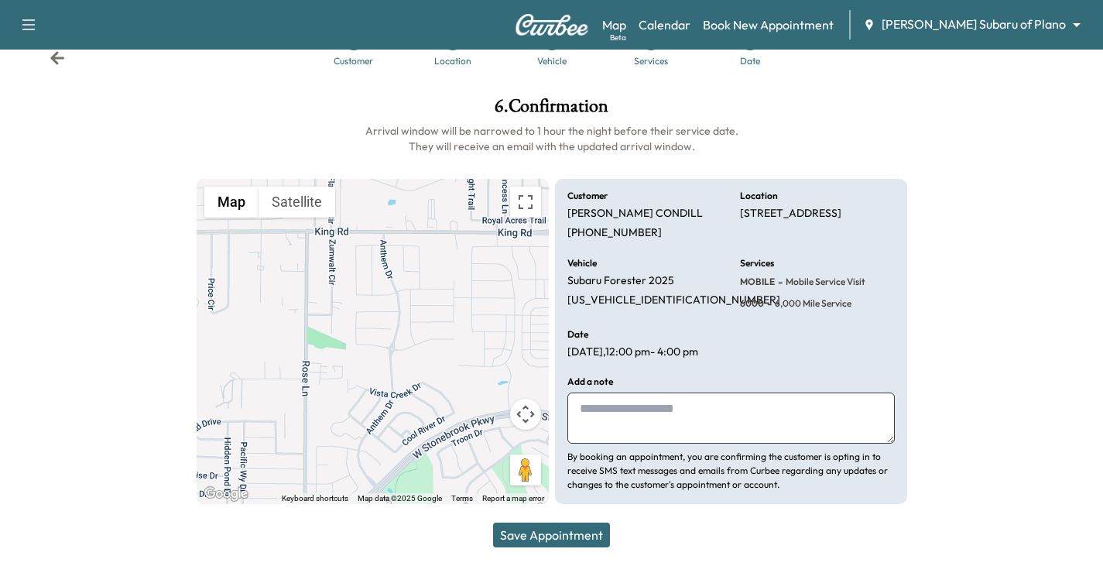
click at [557, 533] on button "Save Appointment" at bounding box center [551, 534] width 117 height 25
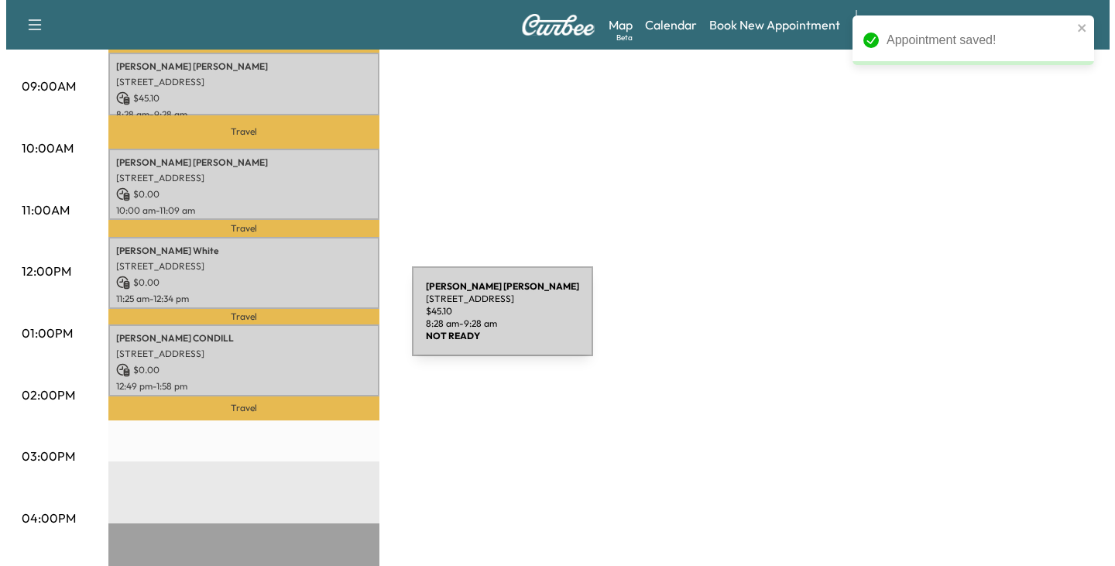
scroll to position [542, 0]
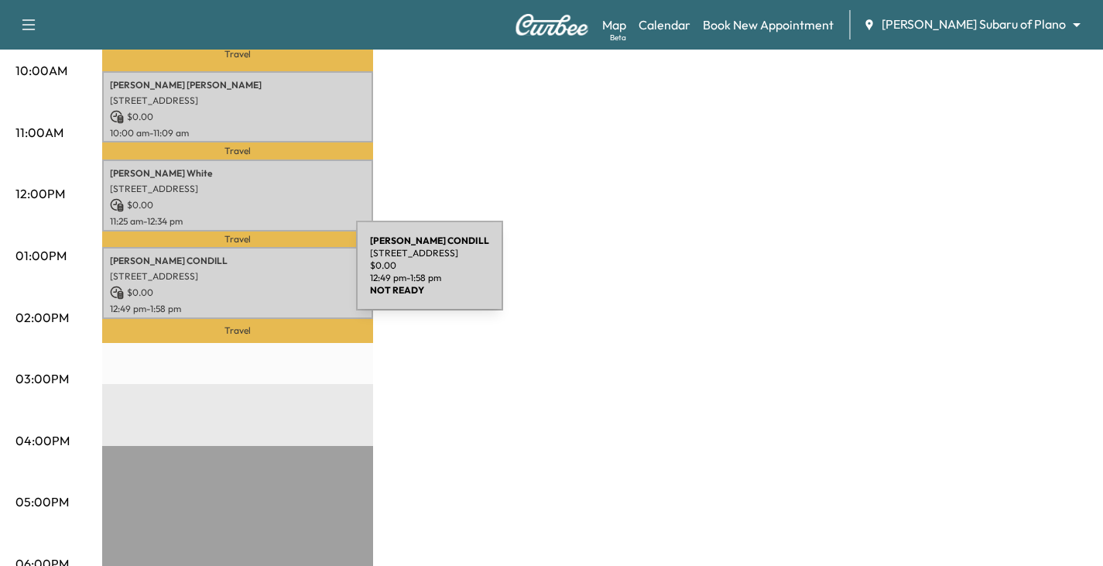
click at [240, 275] on p "[STREET_ADDRESS]" at bounding box center [237, 276] width 255 height 12
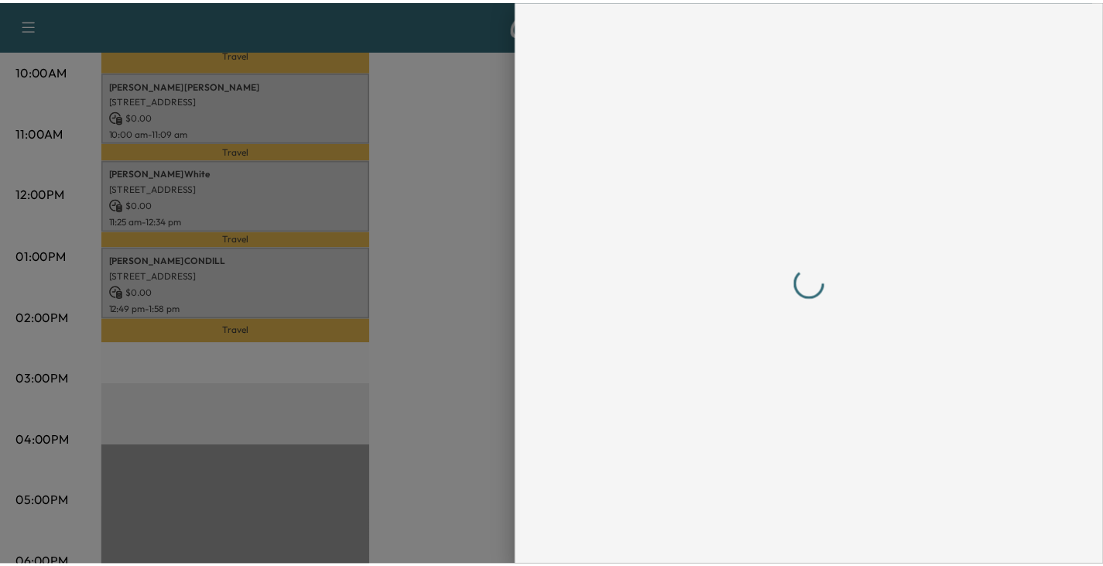
scroll to position [0, 0]
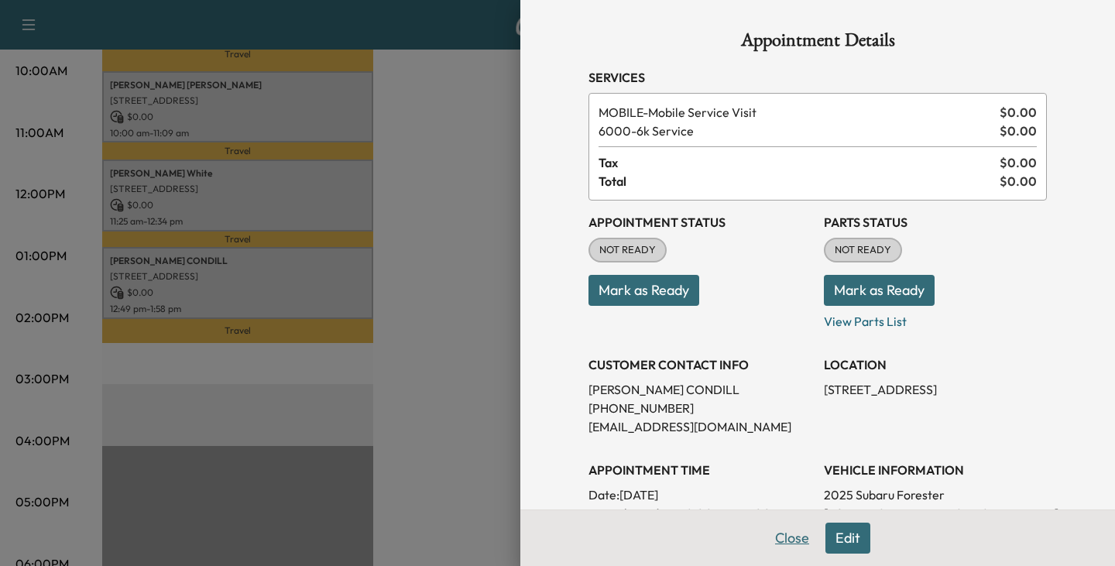
click at [790, 533] on button "Close" at bounding box center [792, 537] width 54 height 31
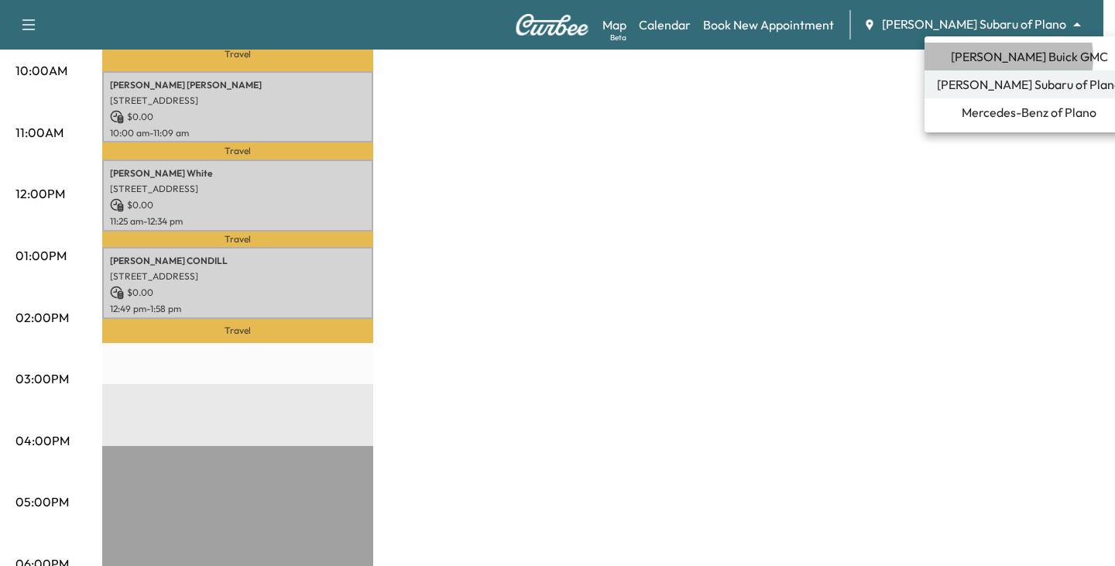
click at [1006, 58] on span "[PERSON_NAME] Buick GMC" at bounding box center [1029, 56] width 157 height 19
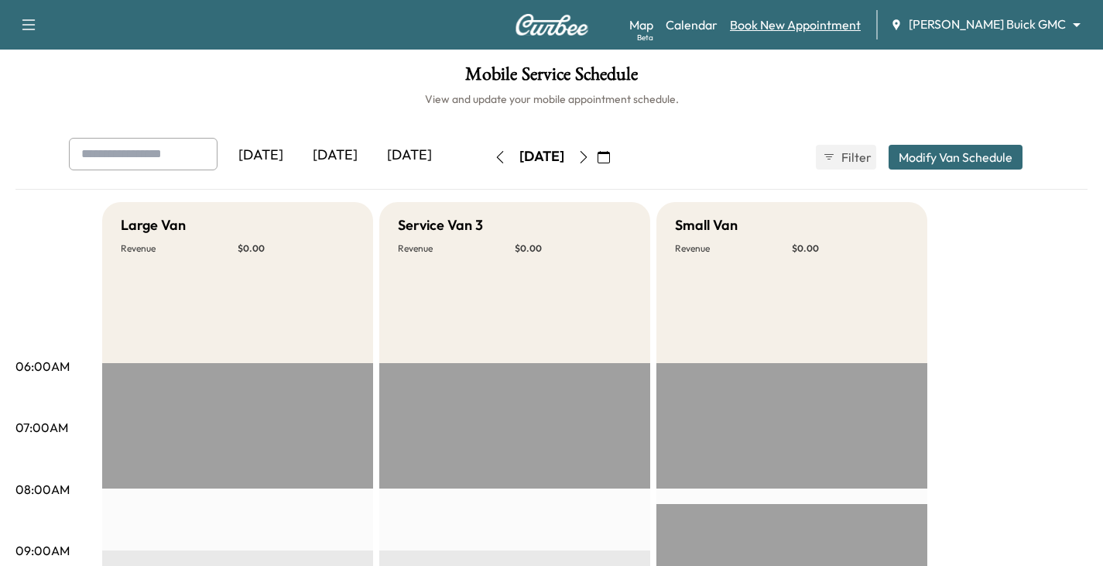
click at [829, 26] on link "Book New Appointment" at bounding box center [795, 24] width 131 height 19
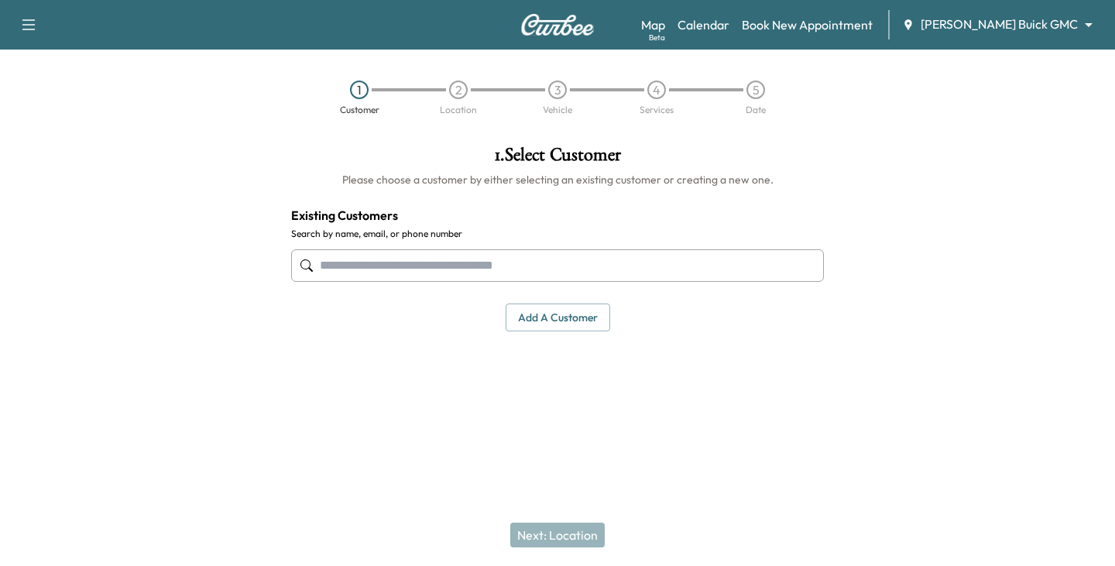
click at [449, 260] on input "text" at bounding box center [557, 265] width 533 height 33
type input "*"
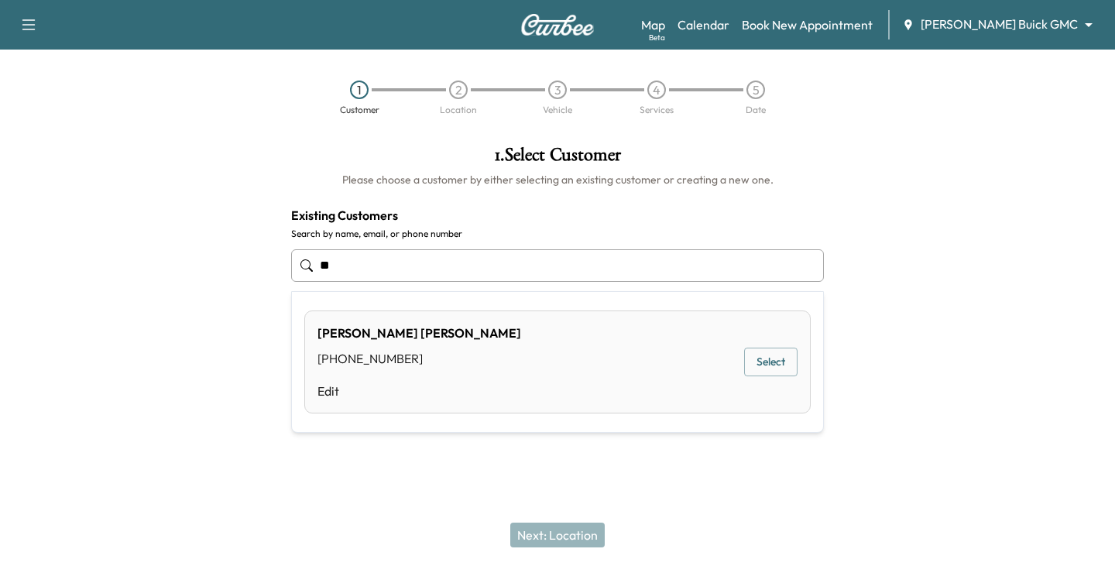
type input "*"
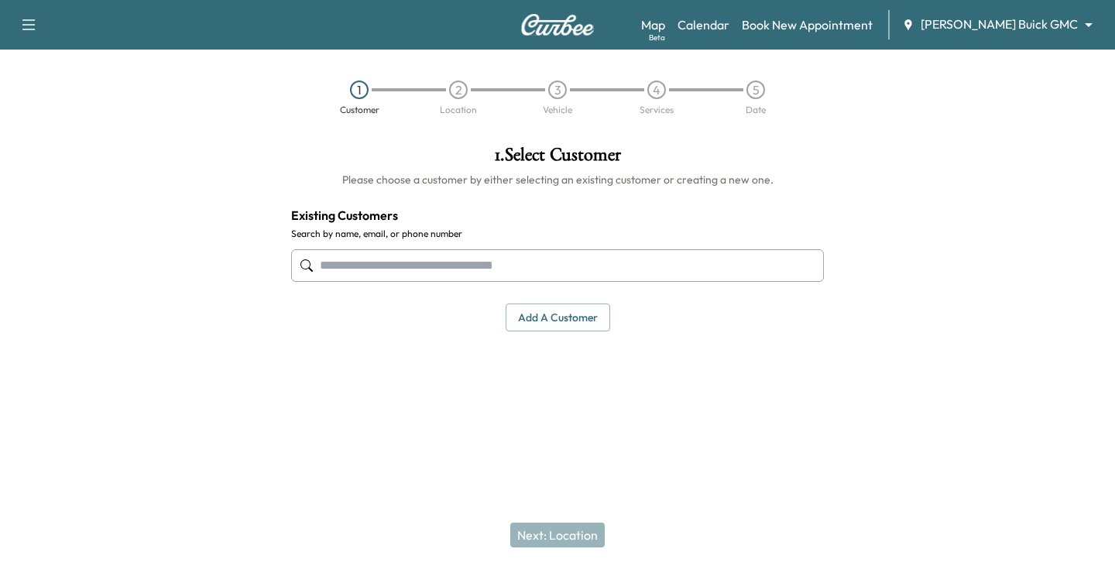
click at [544, 322] on button "Add a customer" at bounding box center [557, 317] width 104 height 29
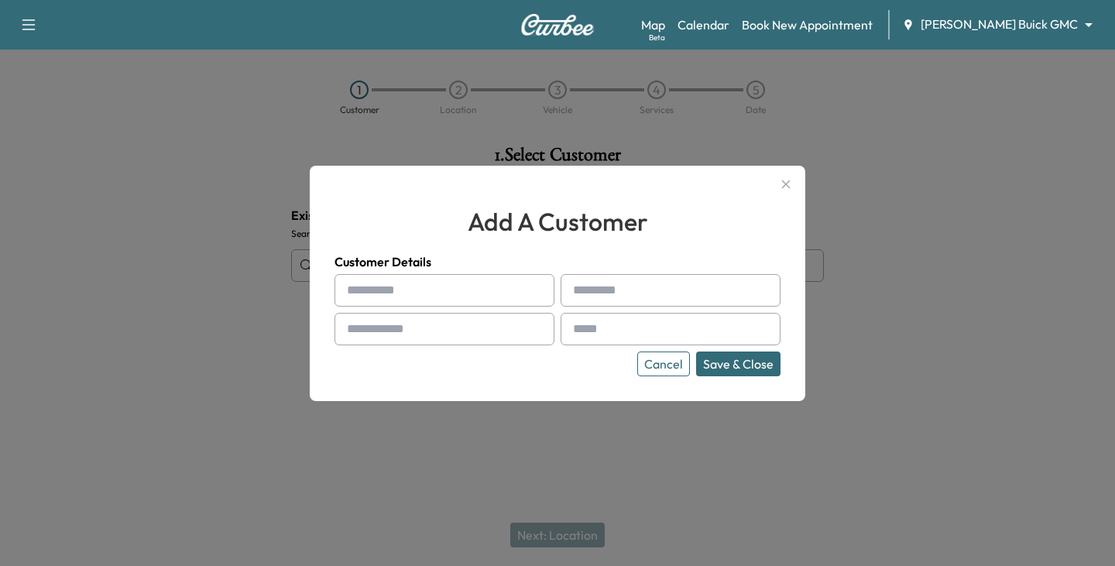
click at [404, 287] on input "text" at bounding box center [444, 290] width 220 height 33
type input "*"
type input "****"
type input "*****"
type input "**********"
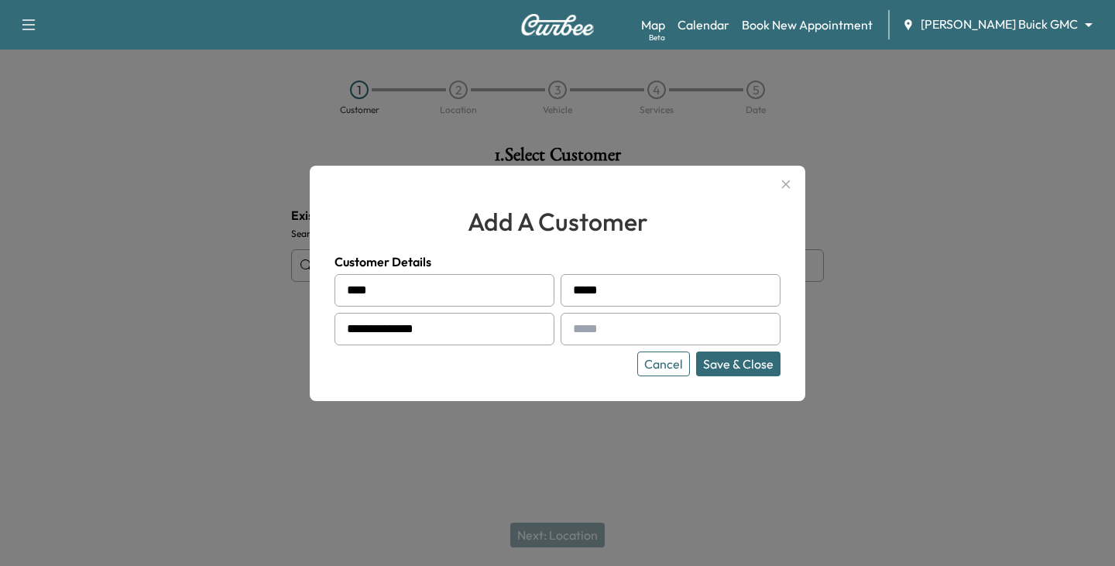
paste input "**********"
type input "**********"
click at [718, 360] on button "Save & Close" at bounding box center [738, 363] width 84 height 25
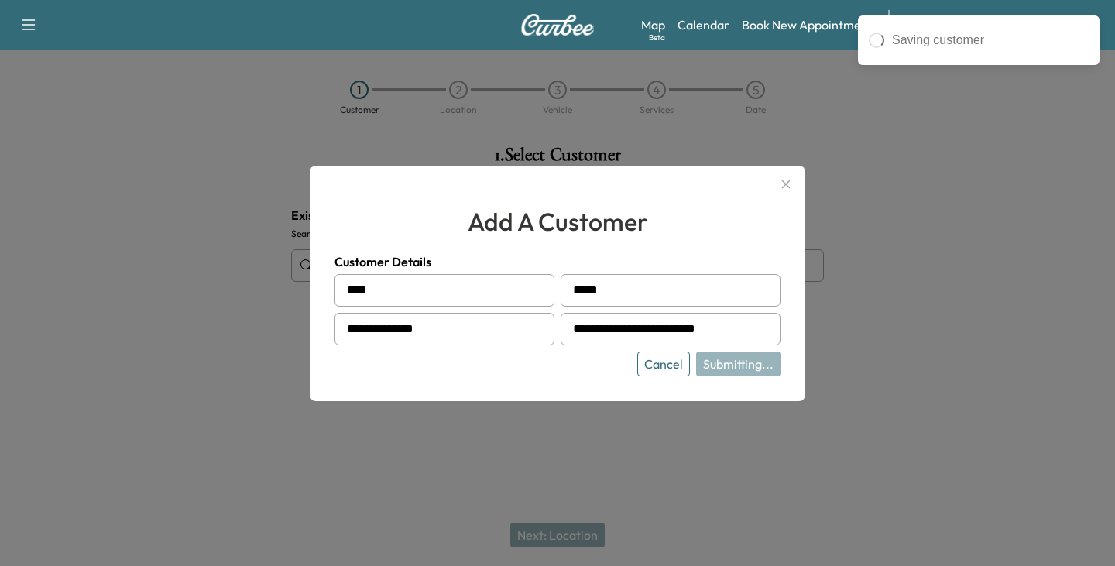
type input "**********"
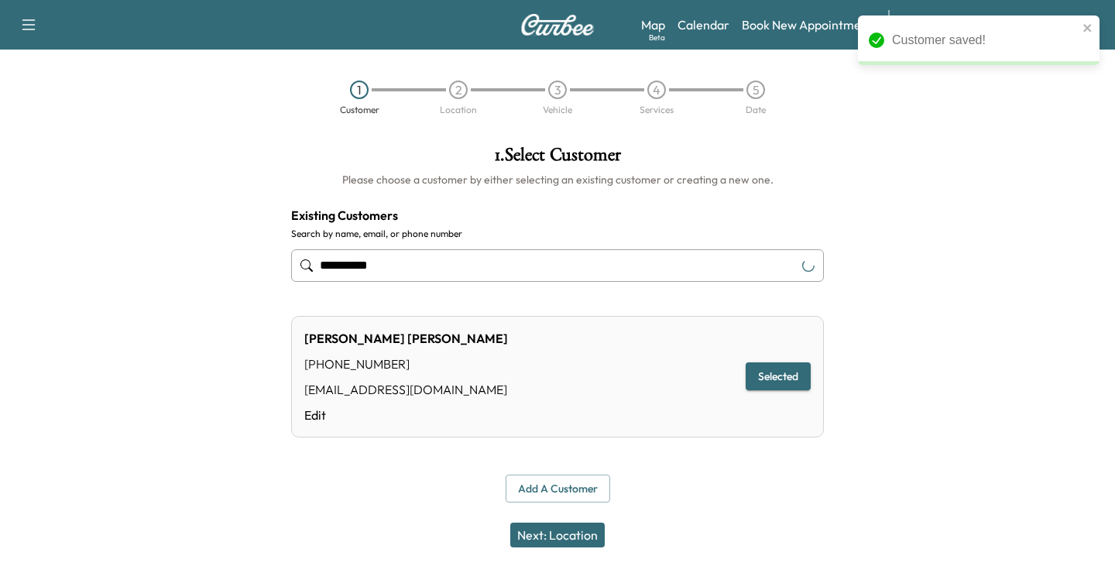
click at [543, 532] on button "Next: Location" at bounding box center [557, 534] width 94 height 25
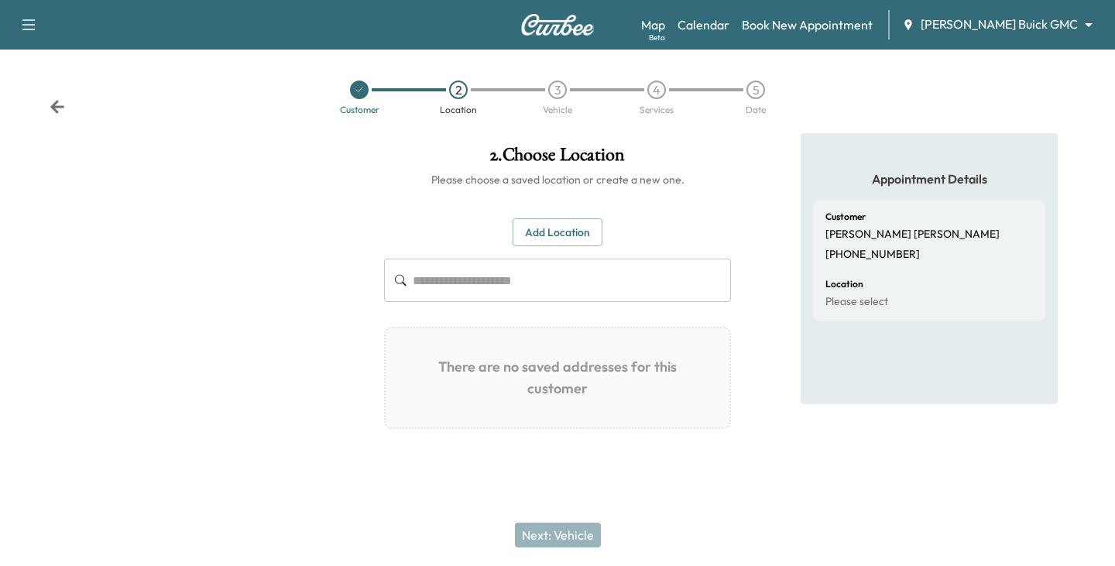
click at [534, 228] on button "Add Location" at bounding box center [557, 232] width 90 height 29
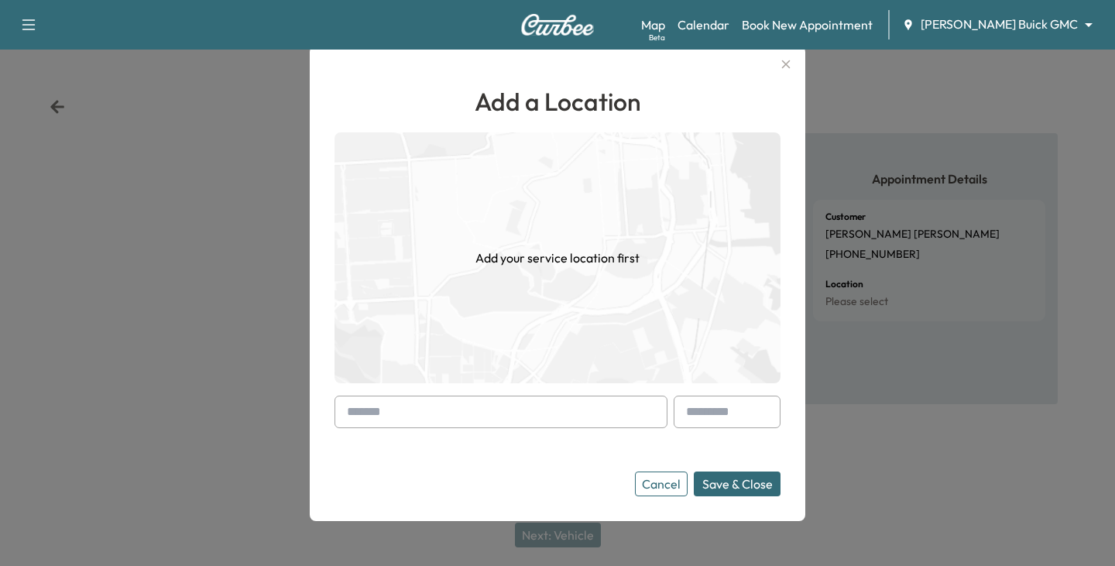
click at [398, 416] on input "text" at bounding box center [500, 412] width 333 height 33
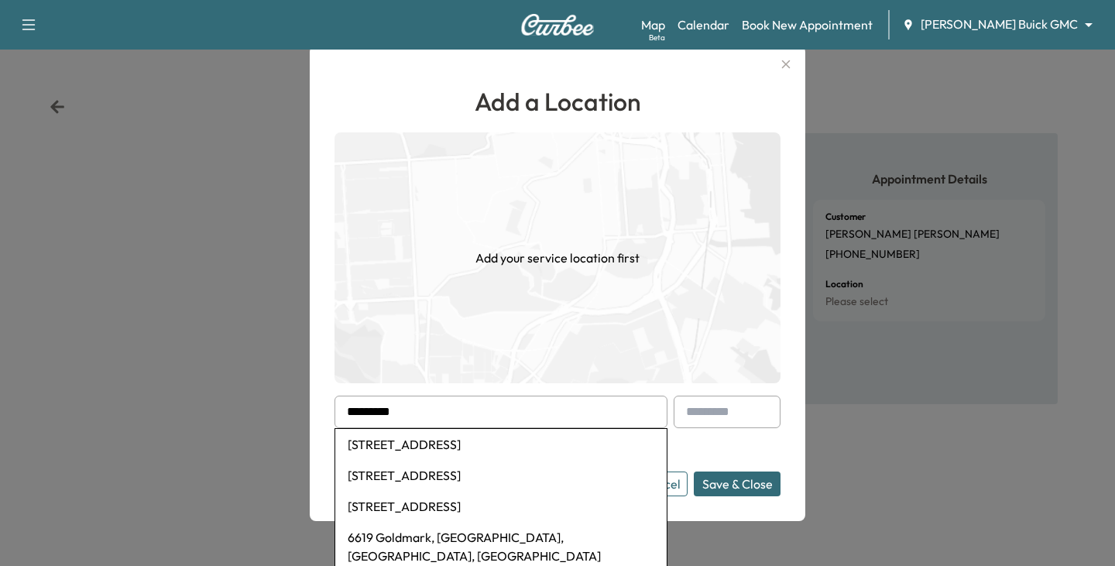
click at [399, 440] on li "[STREET_ADDRESS]" at bounding box center [500, 444] width 331 height 31
type input "**********"
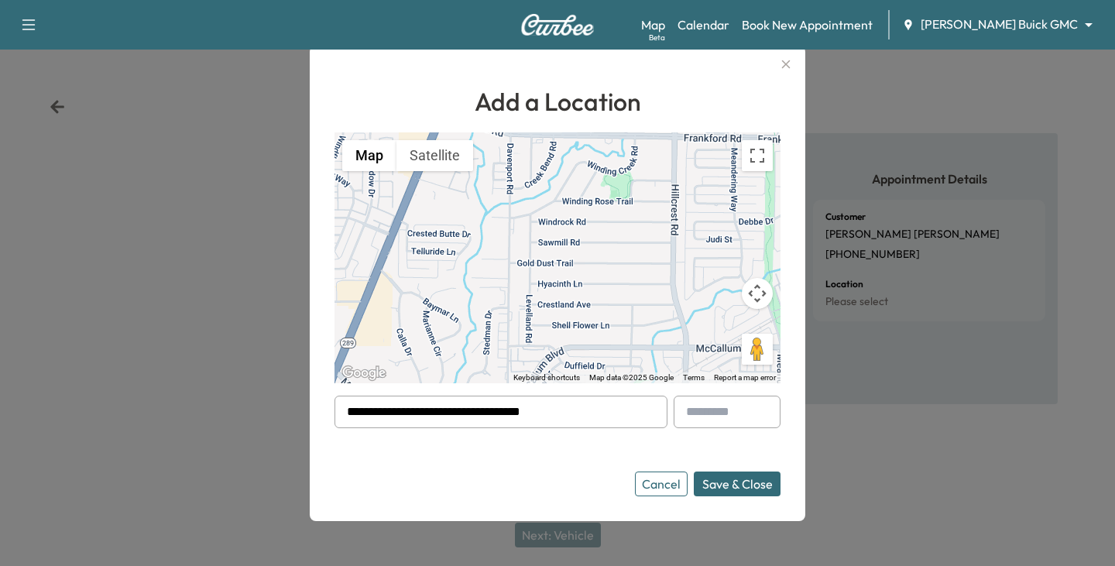
click at [722, 480] on button "Save & Close" at bounding box center [737, 483] width 87 height 25
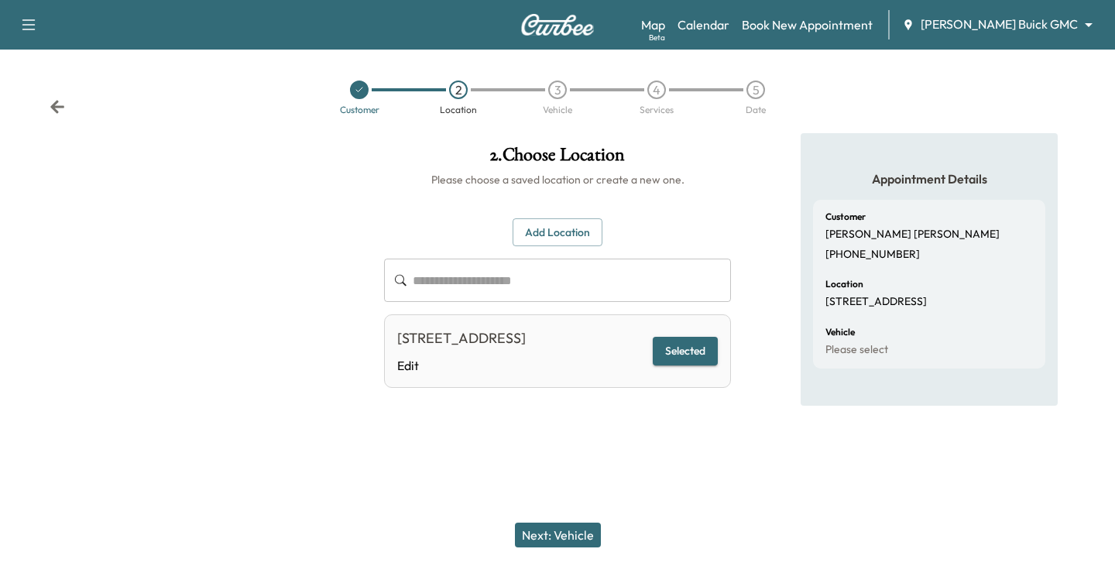
click at [571, 531] on button "Next: Vehicle" at bounding box center [558, 534] width 86 height 25
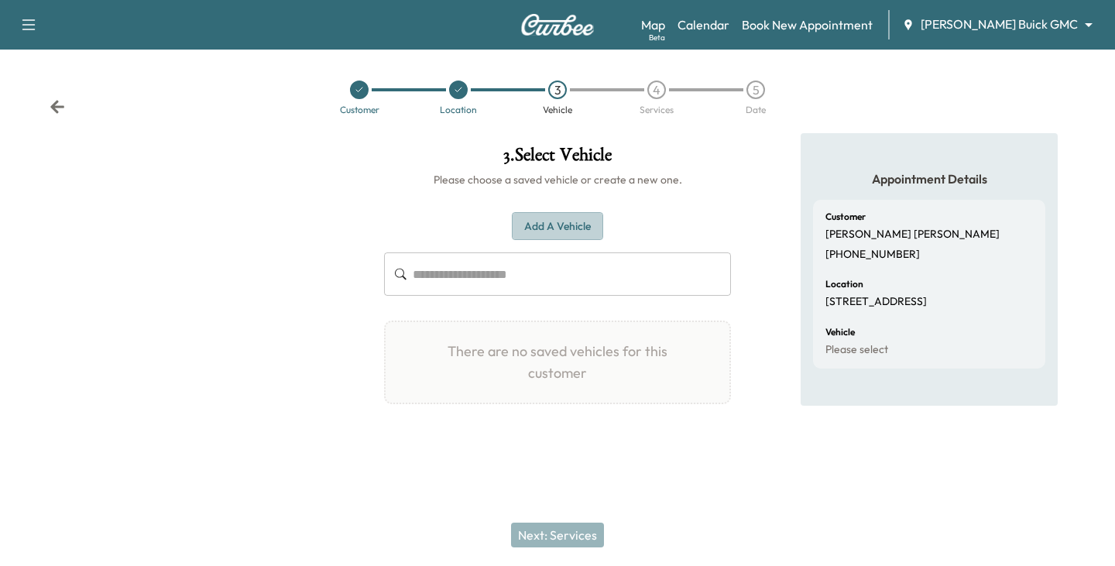
click at [529, 232] on button "Add a Vehicle" at bounding box center [557, 226] width 91 height 29
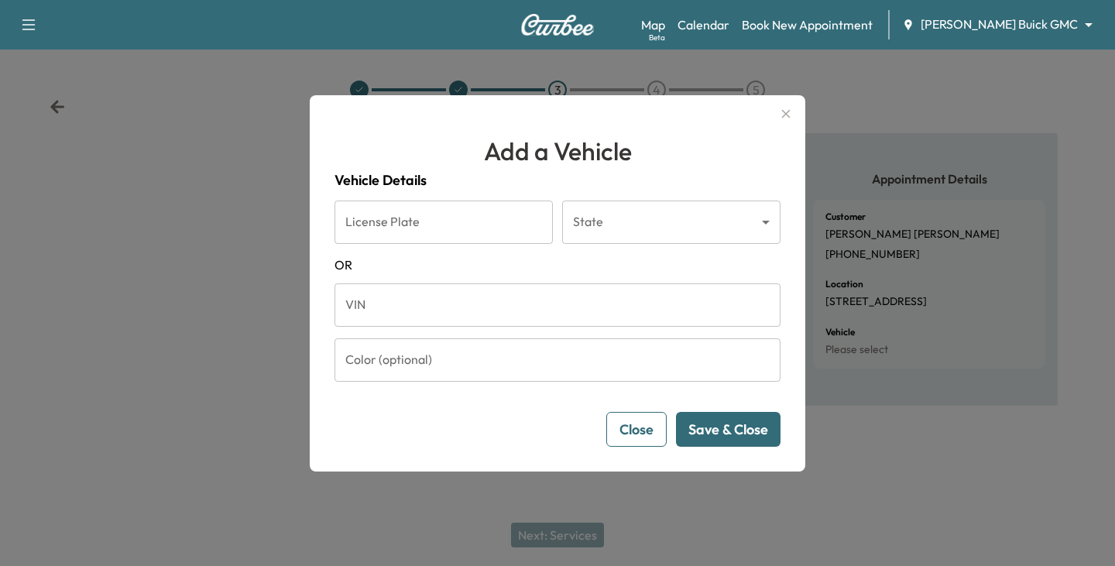
click at [407, 304] on input "VIN" at bounding box center [557, 304] width 446 height 43
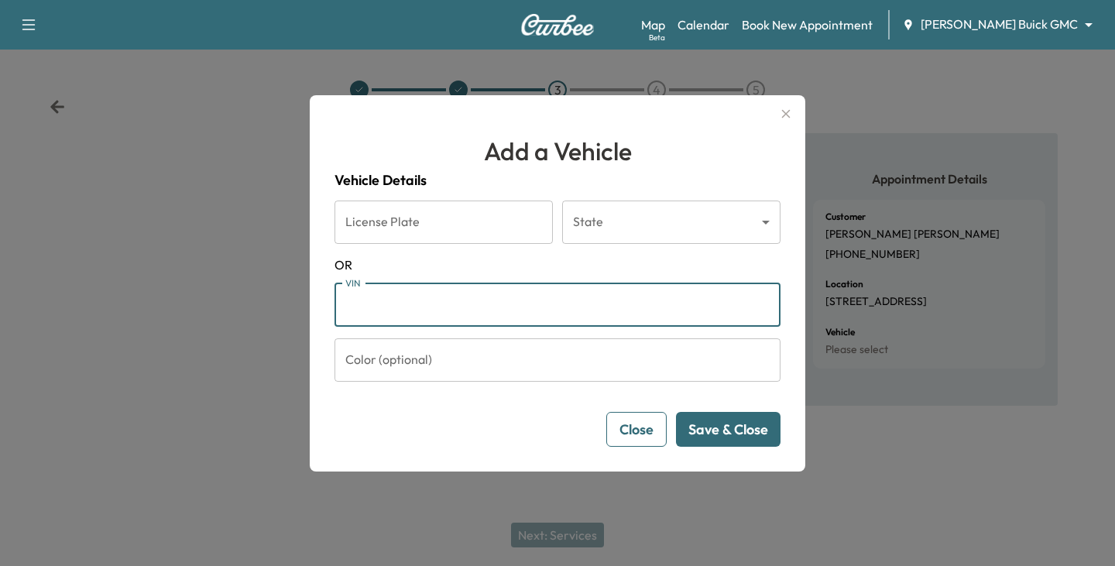
paste input "**********"
type input "**********"
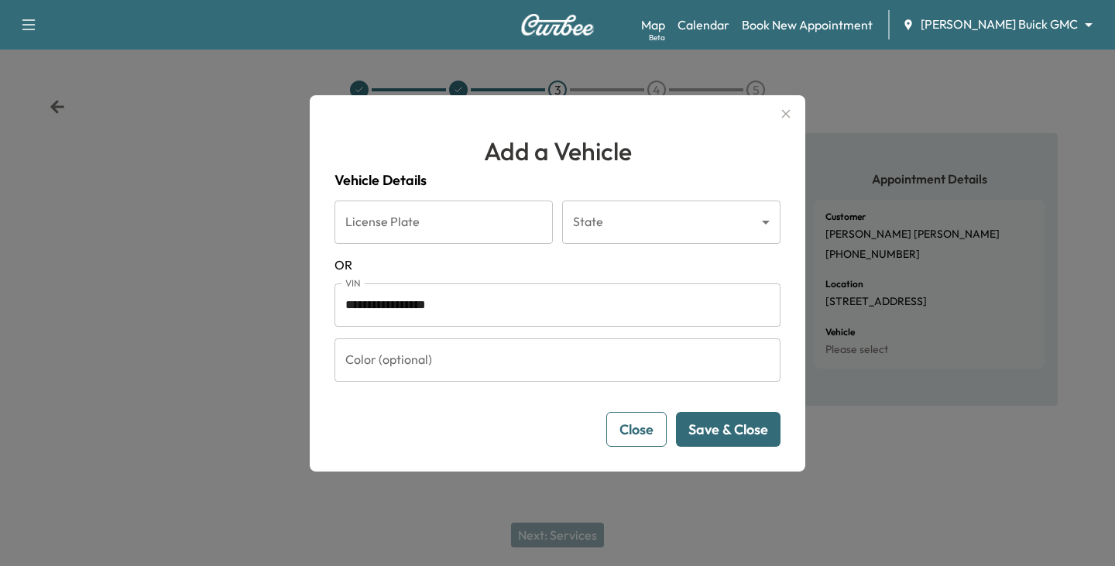
click at [722, 430] on button "Save & Close" at bounding box center [728, 429] width 104 height 35
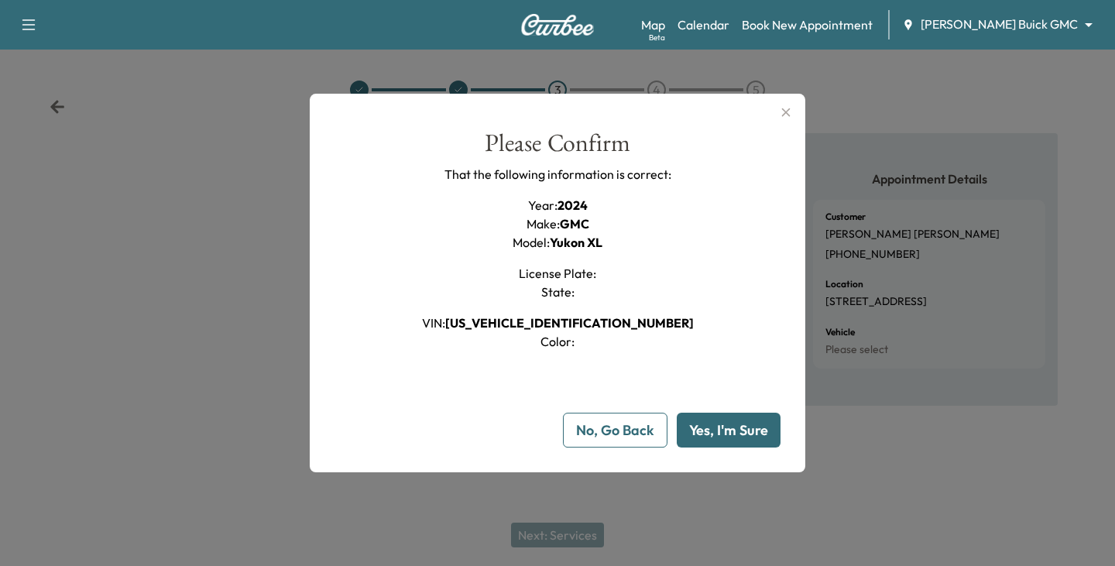
click at [711, 433] on button "Yes, I'm Sure" at bounding box center [729, 430] width 104 height 35
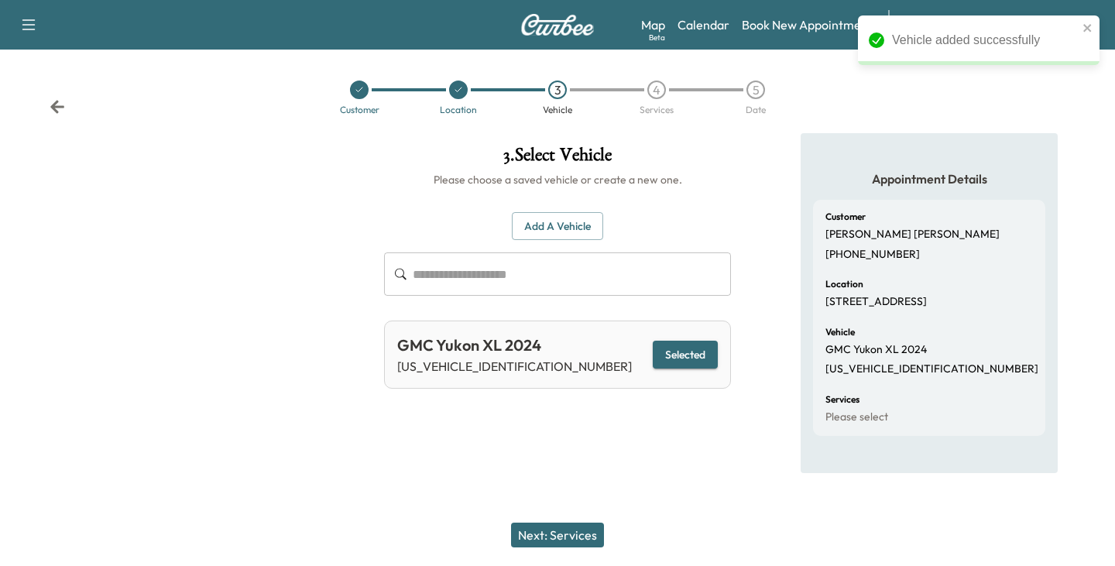
click at [562, 530] on button "Next: Services" at bounding box center [557, 534] width 93 height 25
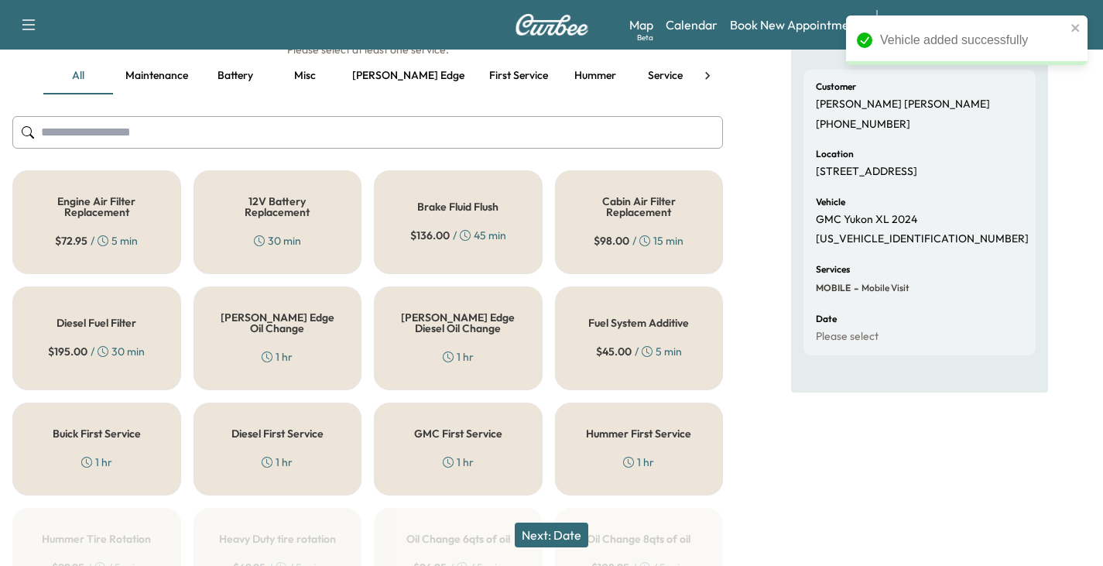
scroll to position [155, 0]
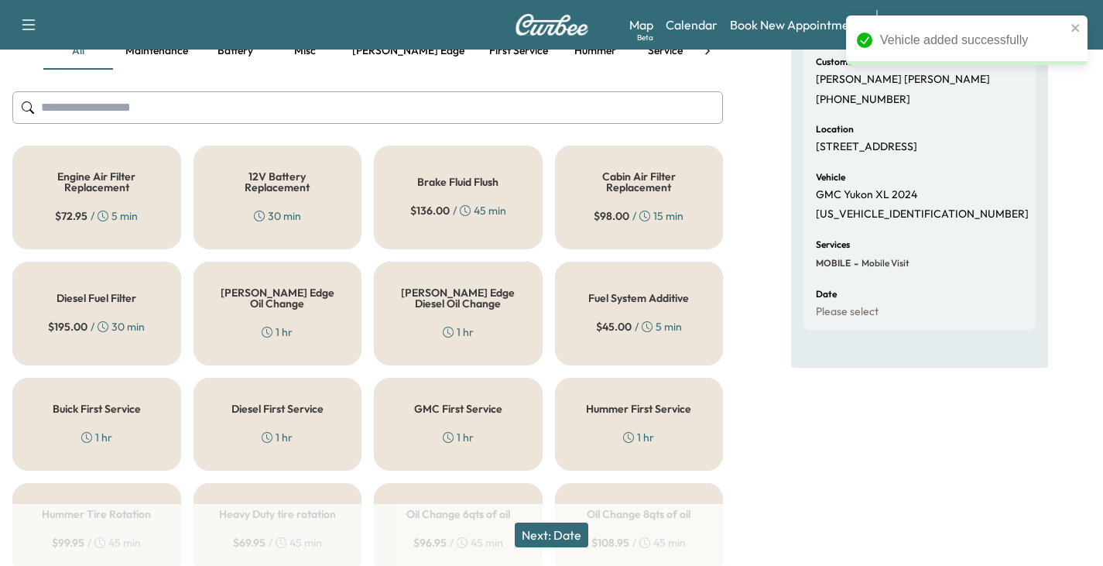
click at [292, 311] on div "[PERSON_NAME] Edge Oil Change 1 hr" at bounding box center [278, 314] width 169 height 104
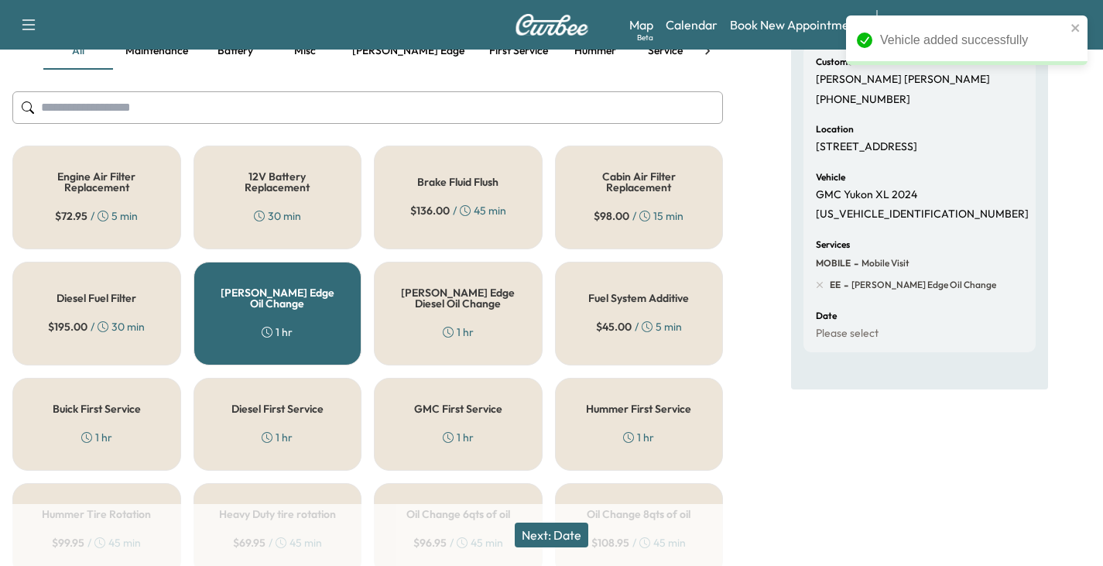
click at [556, 529] on button "Next: Date" at bounding box center [552, 534] width 74 height 25
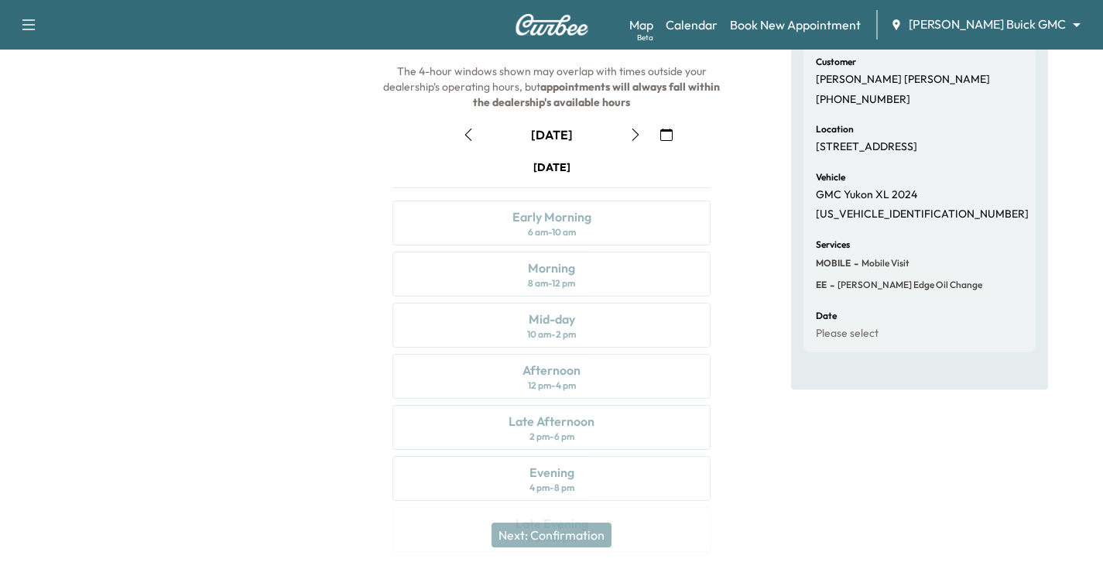
click at [640, 134] on icon "button" at bounding box center [635, 134] width 12 height 12
click at [579, 386] on div "Afternoon 12 pm - 4 pm" at bounding box center [551, 376] width 318 height 45
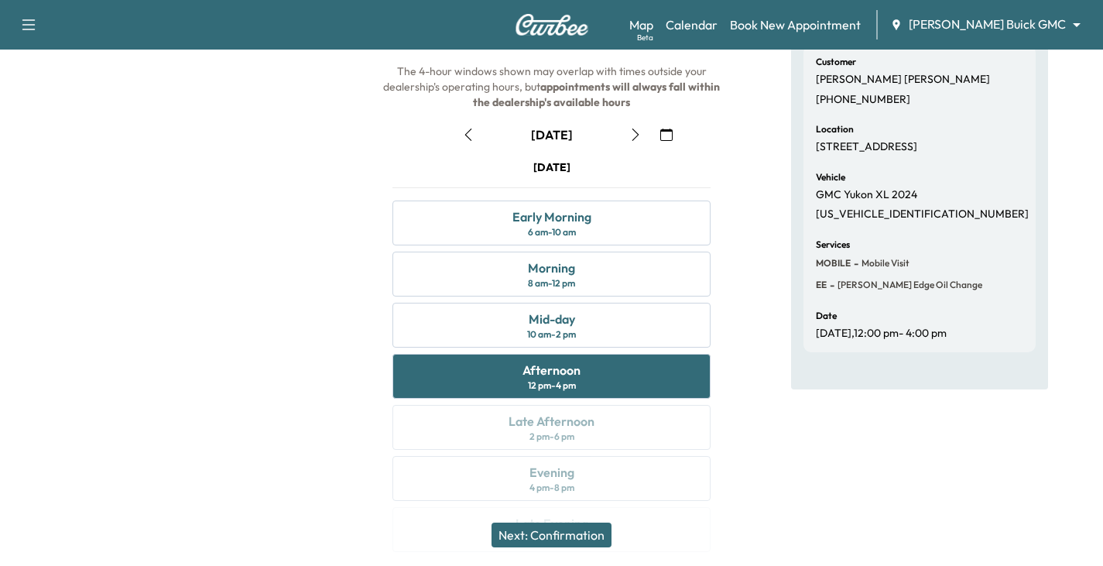
click at [571, 532] on button "Next: Confirmation" at bounding box center [552, 534] width 120 height 25
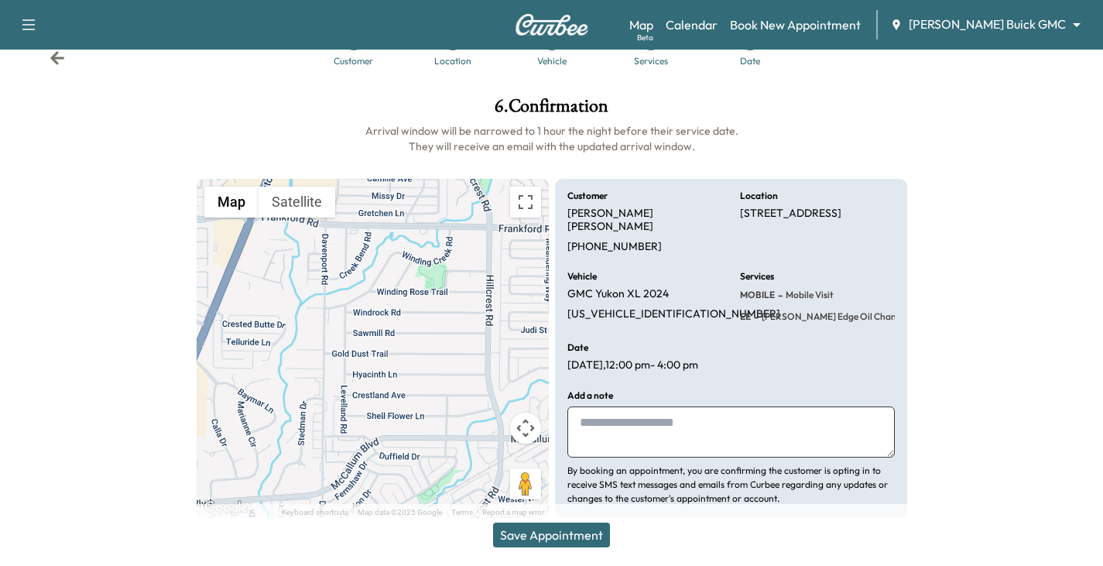
click at [571, 536] on button "Save Appointment" at bounding box center [551, 534] width 117 height 25
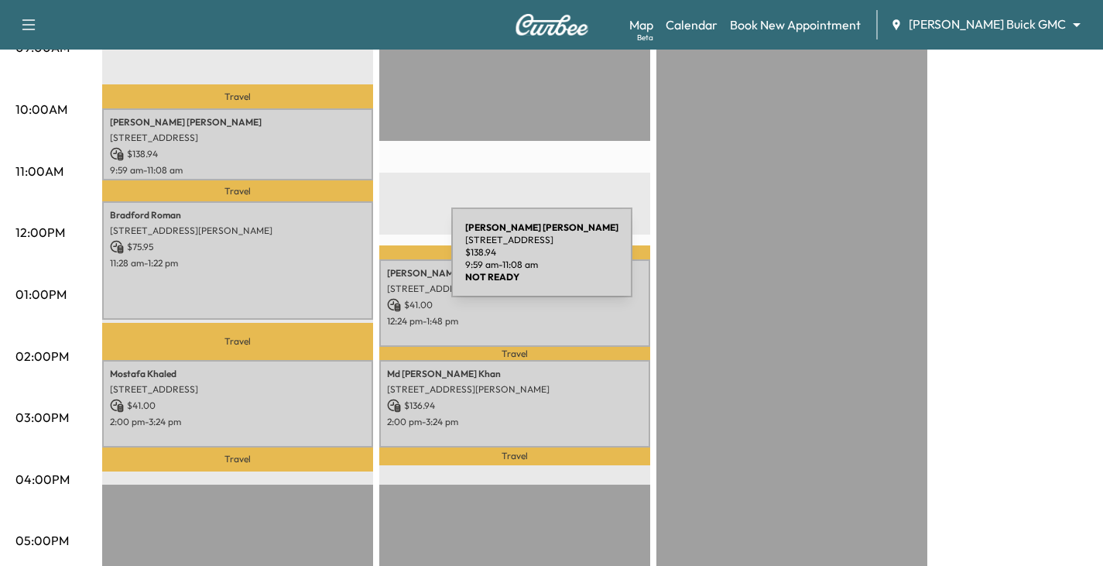
scroll to position [542, 0]
